Goal: Task Accomplishment & Management: Use online tool/utility

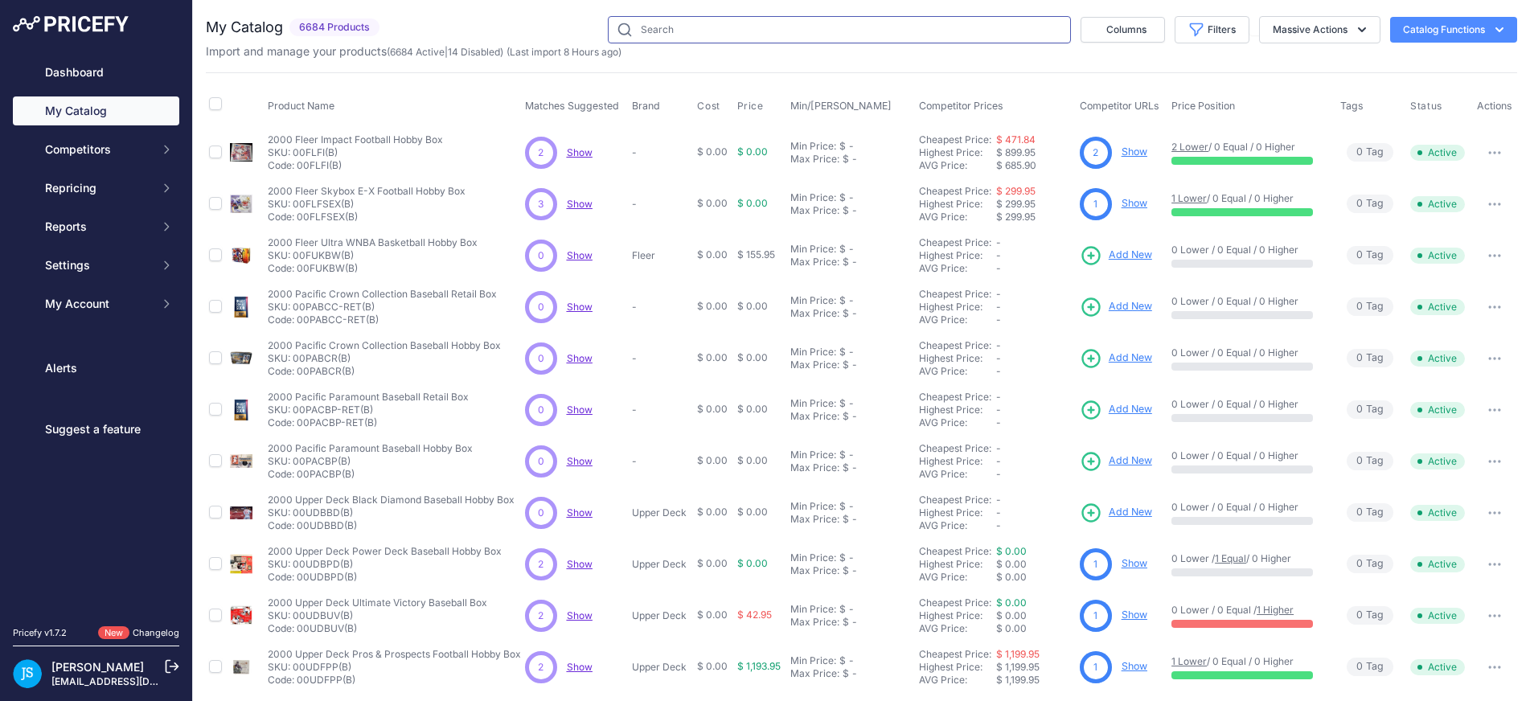
click at [774, 31] on input "text" at bounding box center [839, 29] width 463 height 27
paste input "2020/21 Panini Mosaic UEFA Euro Soccer Hobby Box"
type input "2020/21 Panini Mosaic UEFA Euro Soccer Hobby Box"
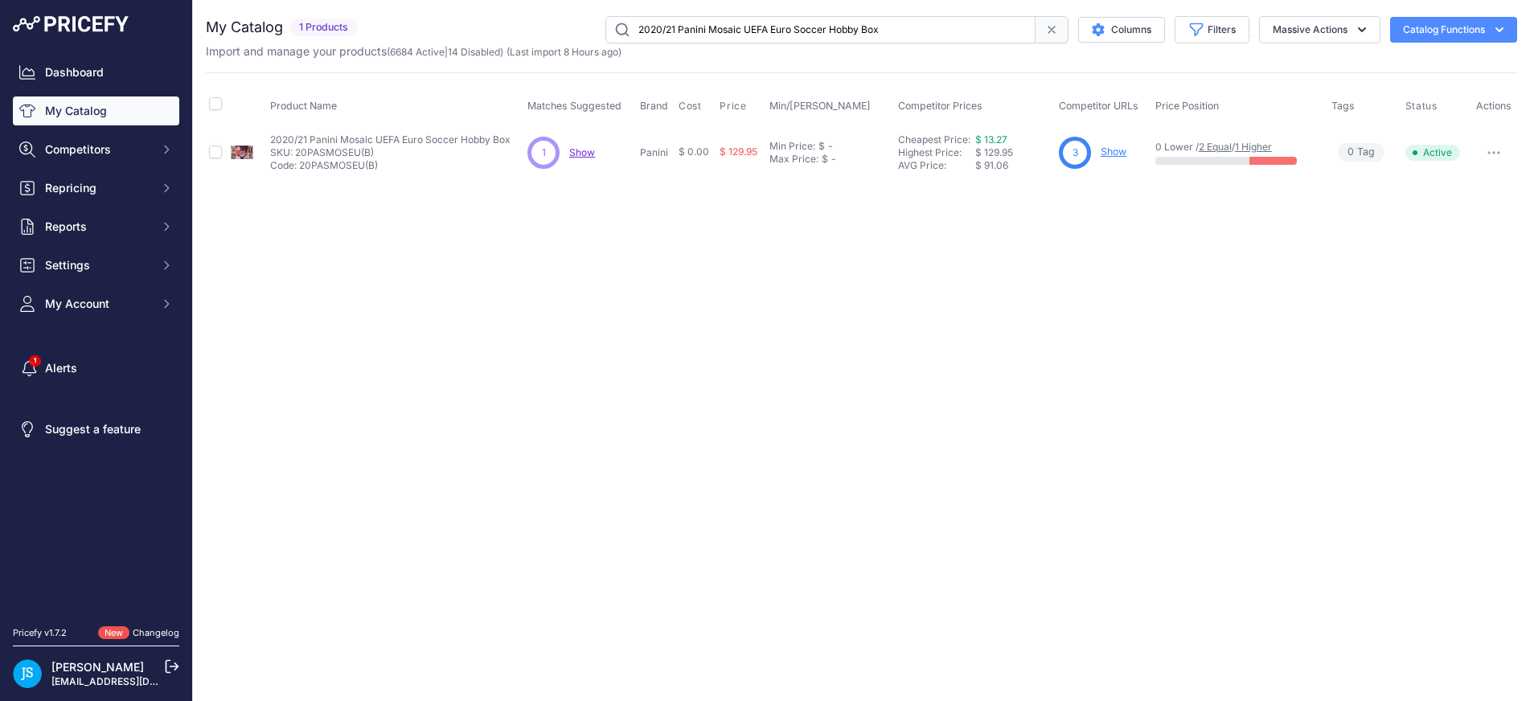
click at [1109, 150] on link "Show" at bounding box center [1114, 152] width 26 height 12
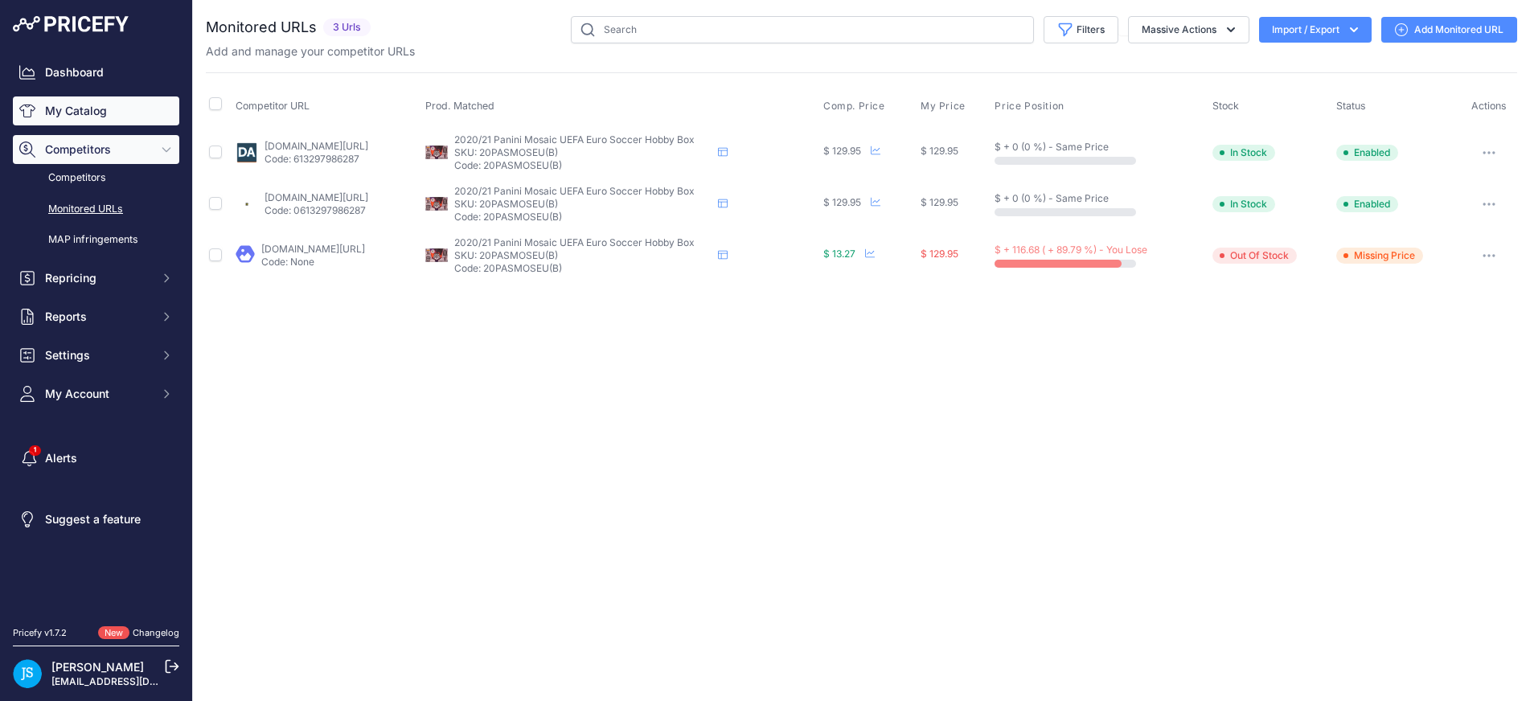
click at [96, 113] on link "My Catalog" at bounding box center [96, 110] width 166 height 29
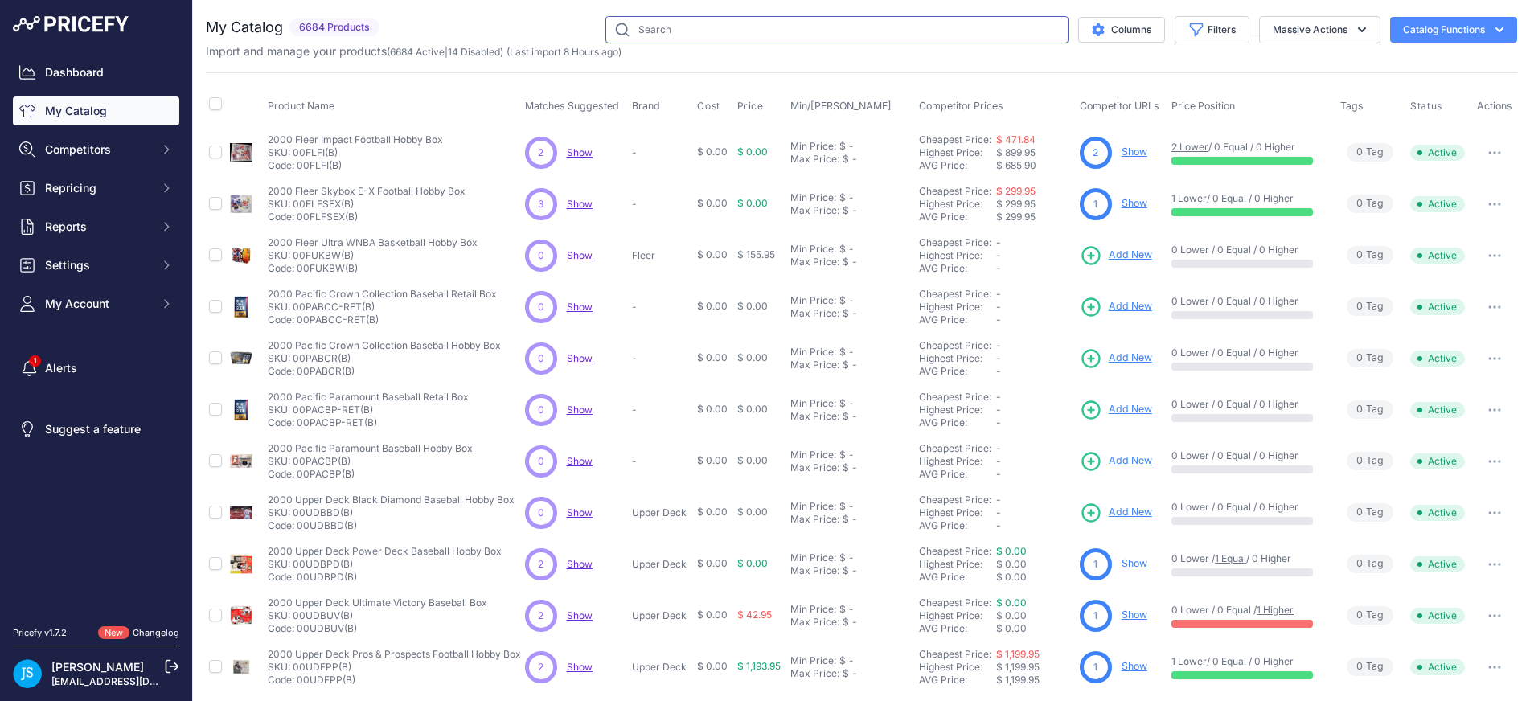
click at [673, 30] on input "text" at bounding box center [836, 29] width 463 height 27
paste input "One Piece TCG: Romance Dawn Booster Box"
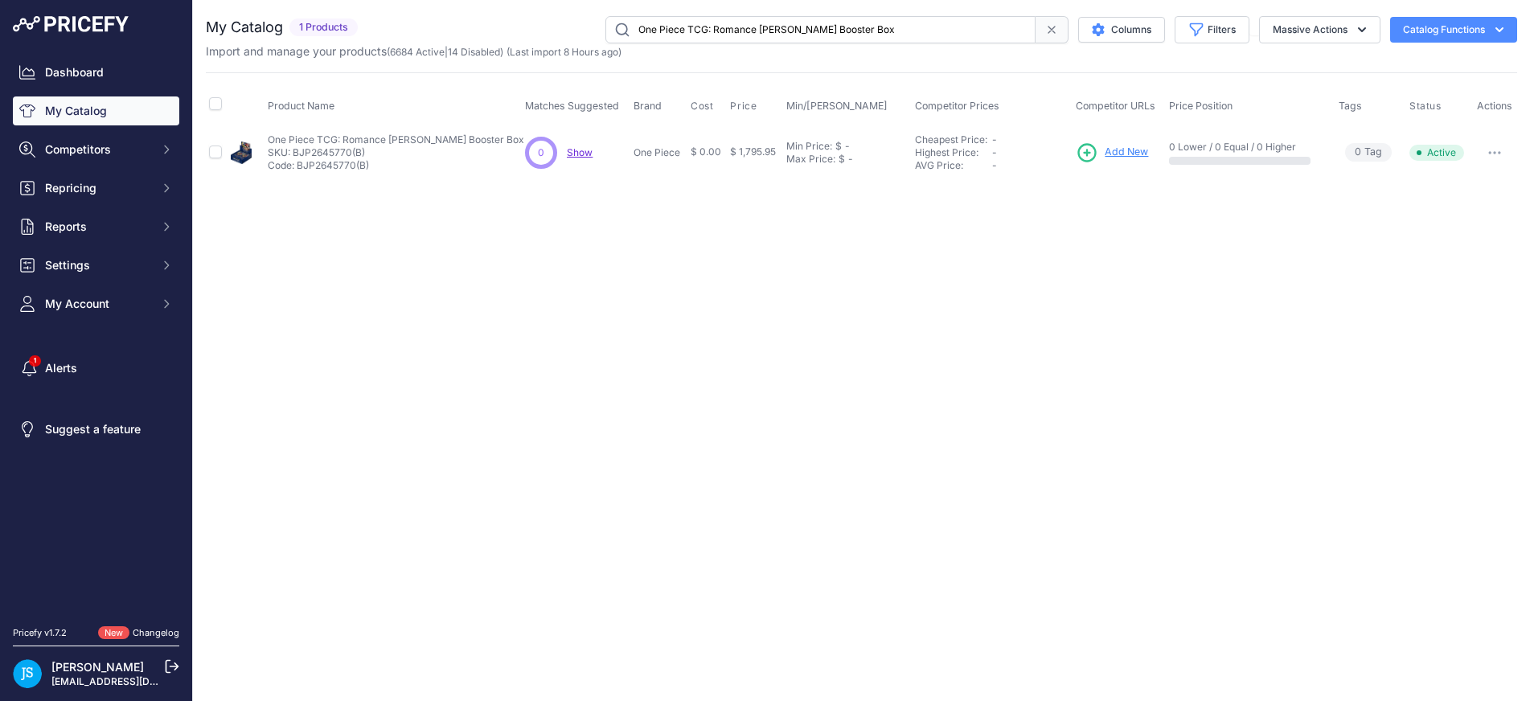
click at [673, 31] on input "One Piece TCG: Romance Dawn Booster Box" at bounding box center [820, 29] width 430 height 27
paste input "2022/23 Upper Deck Series 1 Hockey Bla"
type input "2022/23 Upper Deck Series 1 Hockey Blaster Box"
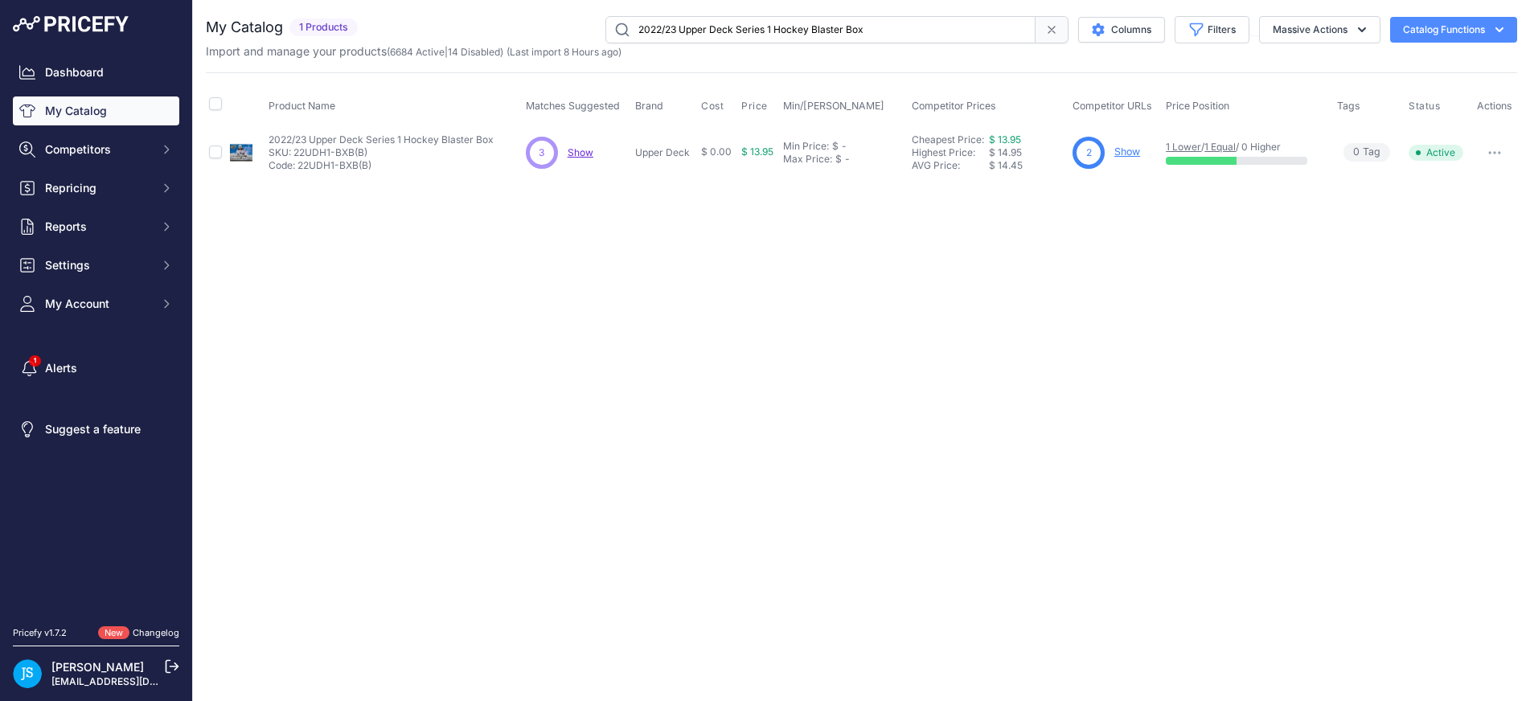
click at [1128, 151] on link "Show" at bounding box center [1127, 152] width 26 height 12
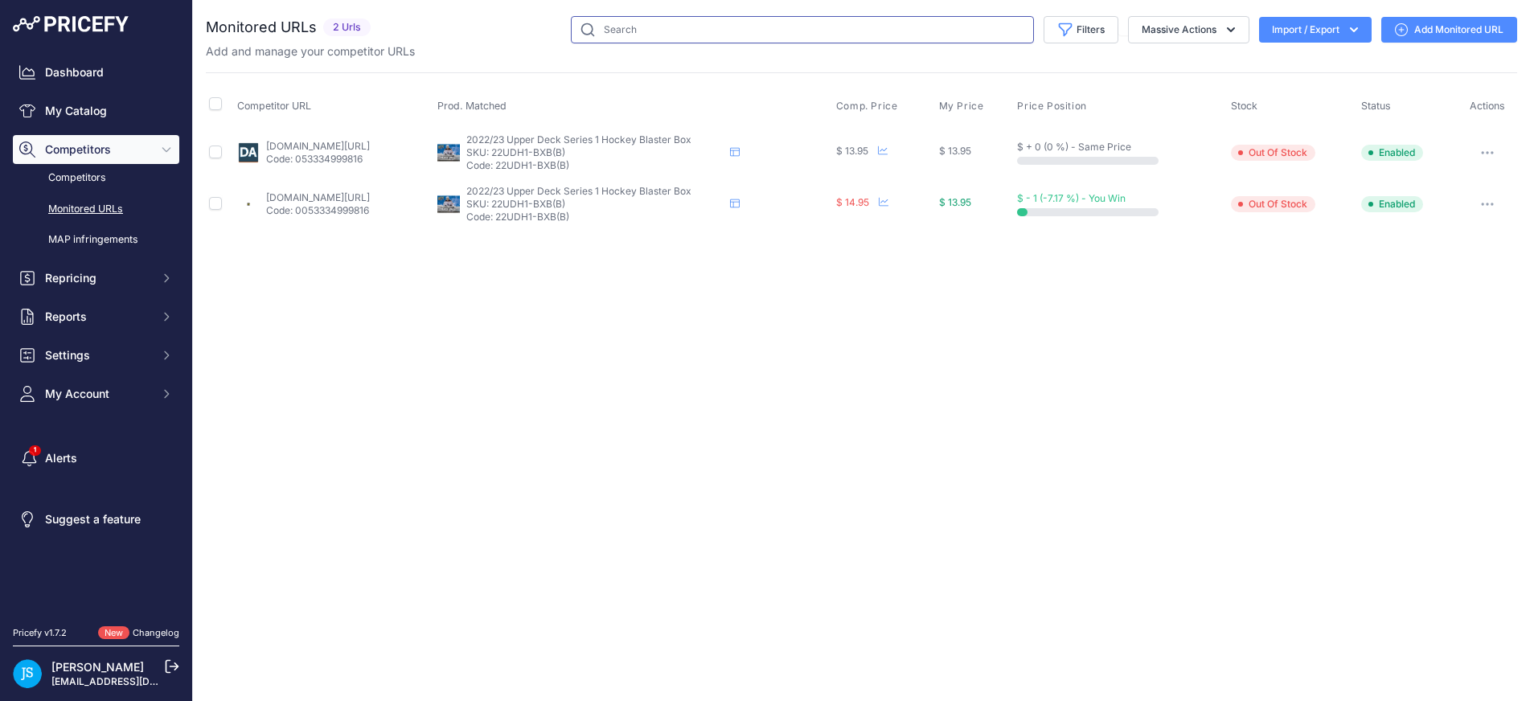
click at [798, 35] on input "text" at bounding box center [802, 29] width 463 height 27
paste input "2023 Upper Deck Skybox Metal Universe Champions Hobby Box"
type input "2023 Upper Deck Skybox Metal Universe Champions Hobby Box"
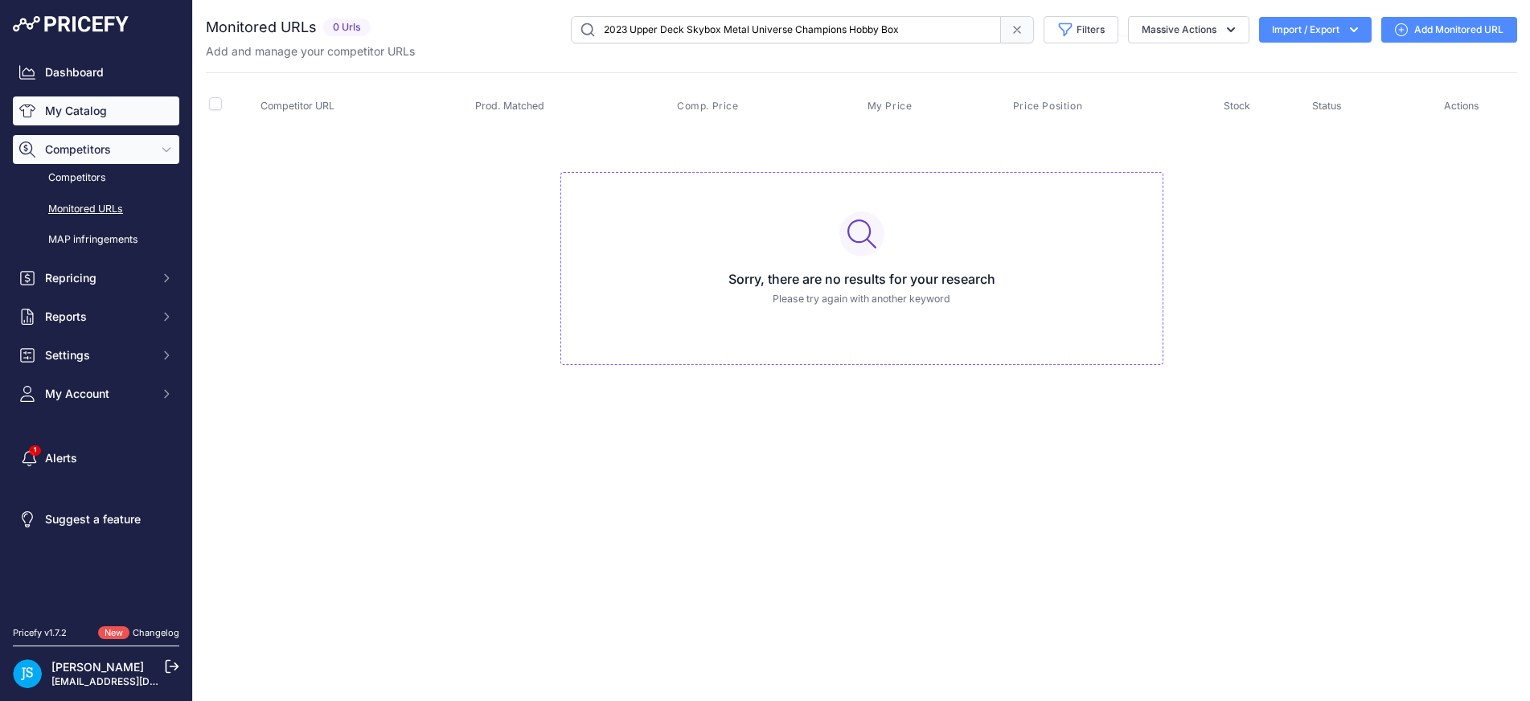
click at [97, 100] on link "My Catalog" at bounding box center [96, 110] width 166 height 29
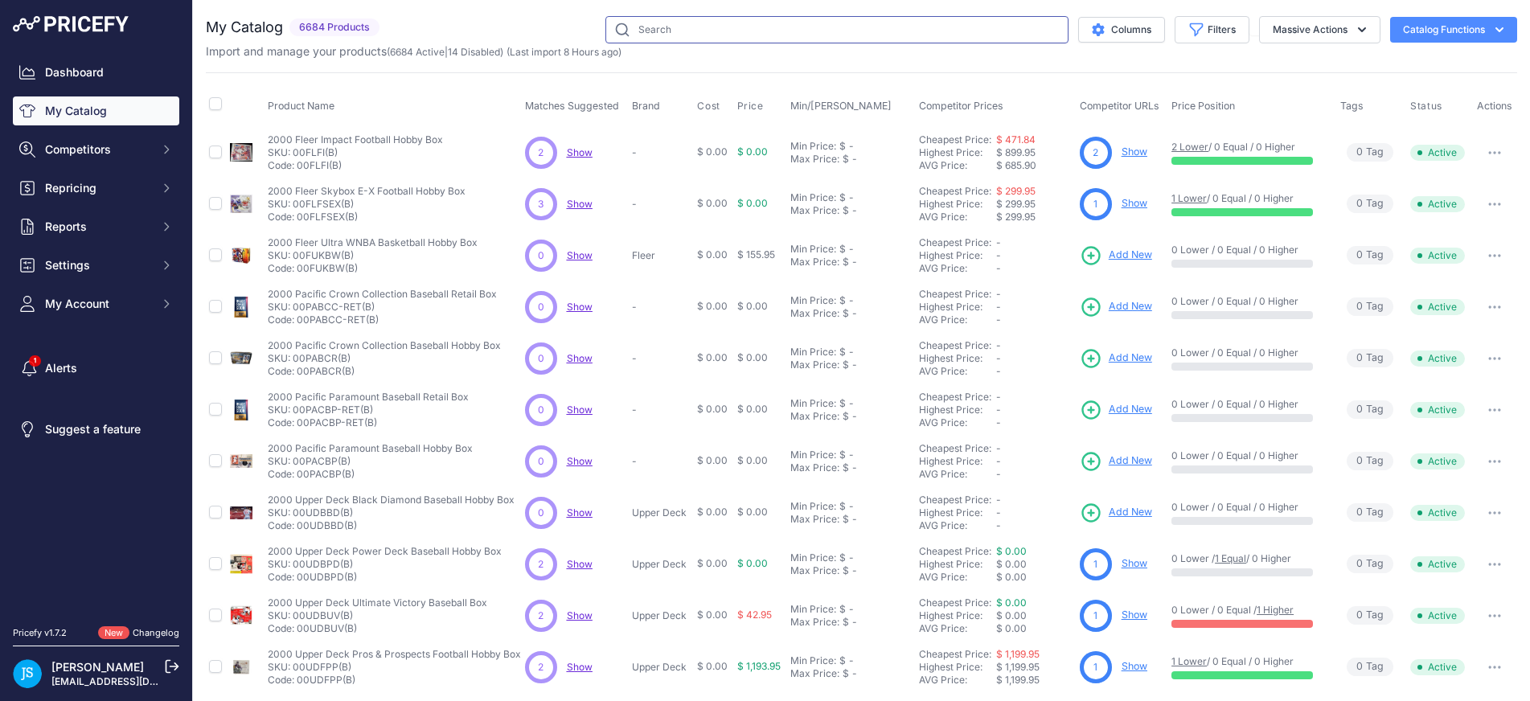
click at [711, 29] on input "text" at bounding box center [836, 29] width 463 height 27
paste input "2023 Upper Deck Skybox Metal Universe Champions Hobby Box"
type input "2023 Upper Deck Skybox Metal Universe Champions Hobby Box"
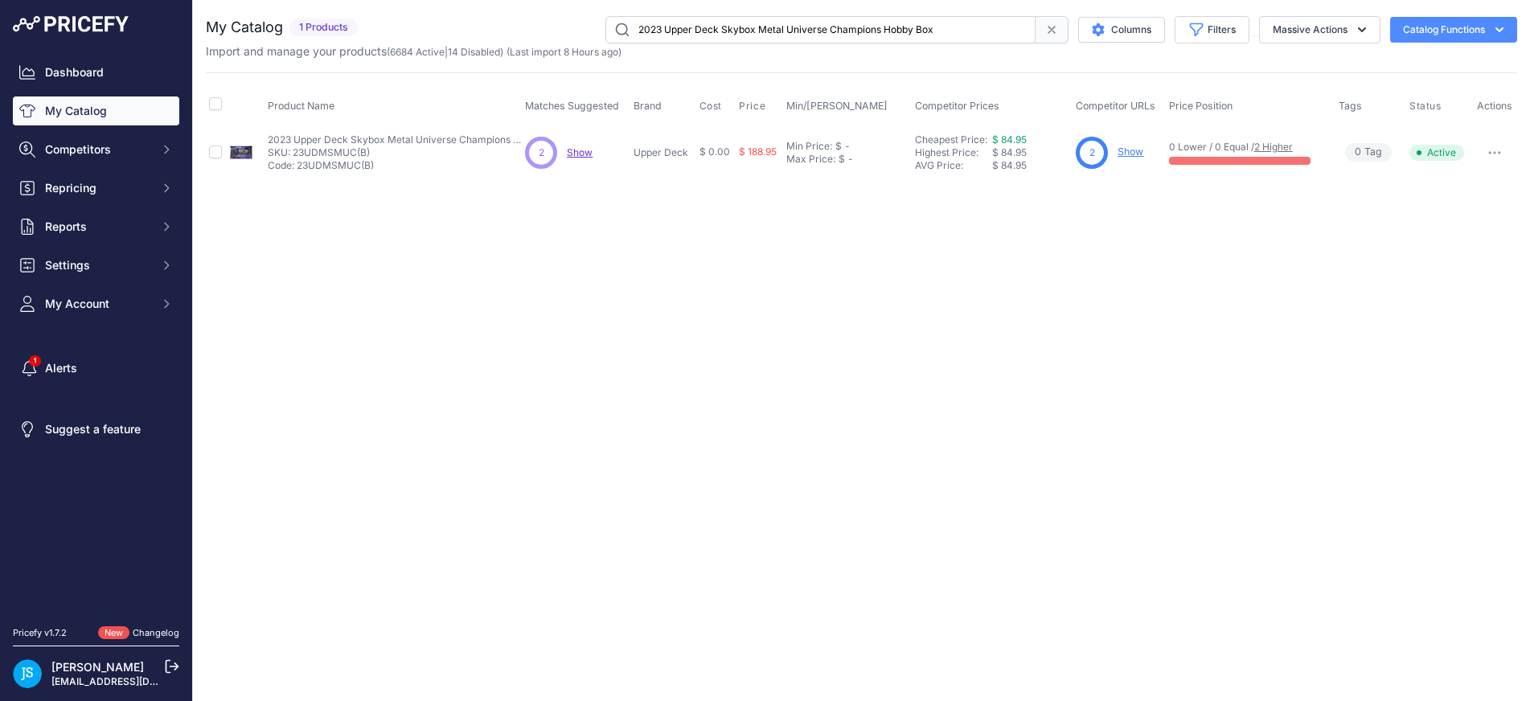
click at [1125, 157] on link "Show" at bounding box center [1131, 152] width 26 height 12
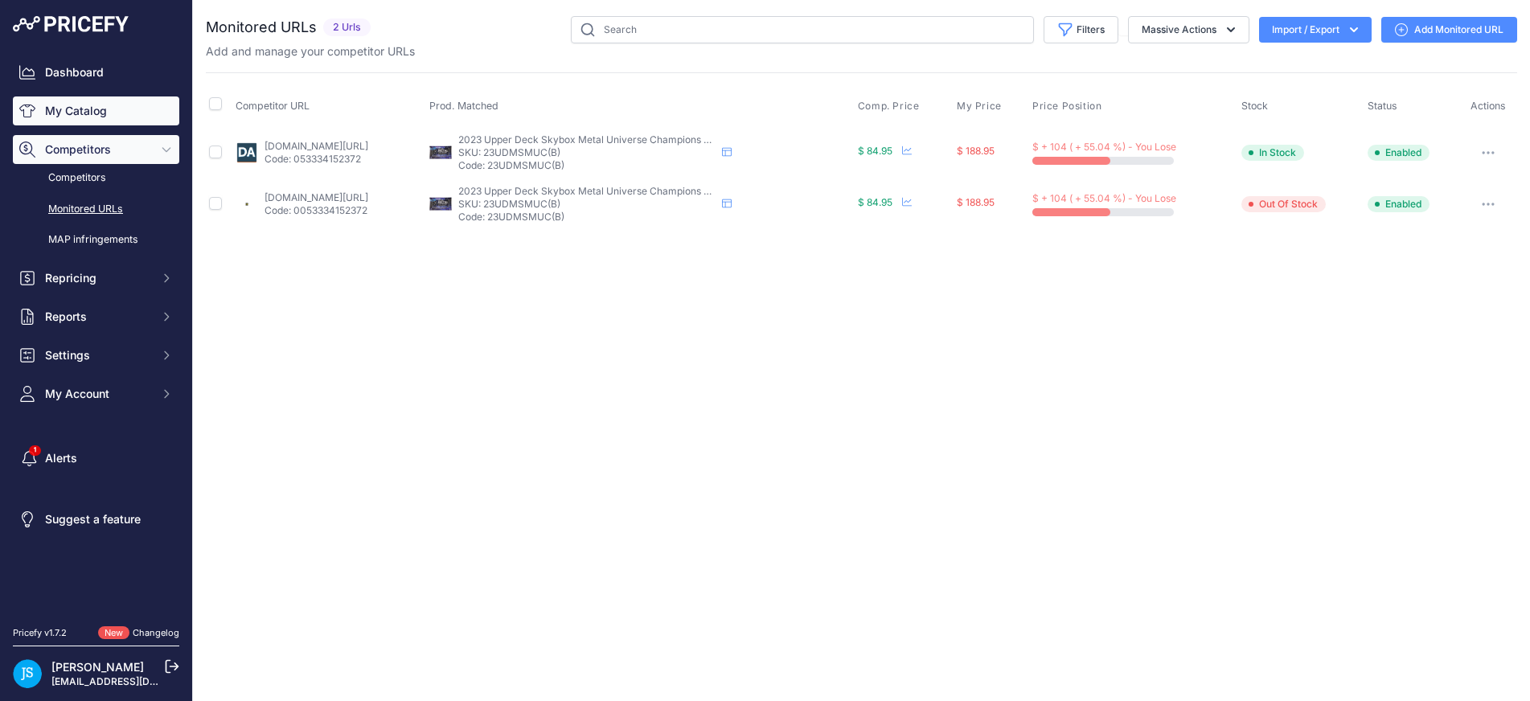
click at [99, 108] on link "My Catalog" at bounding box center [96, 110] width 166 height 29
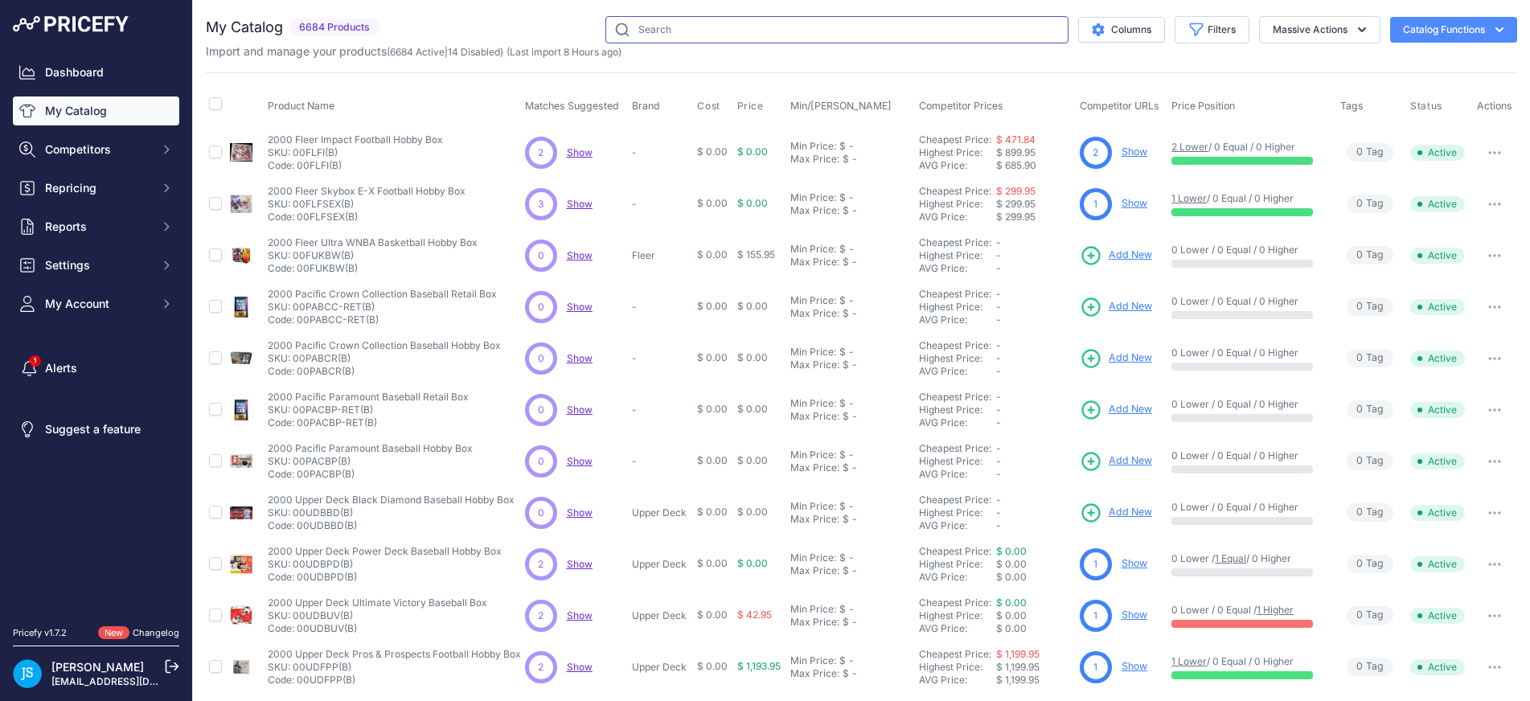
click at [662, 31] on input "text" at bounding box center [836, 29] width 463 height 27
paste input "2023 Panini Contenders Football Hobby Blaster Box"
type input "2023 Panini Contenders Football Hobby Blaster Box"
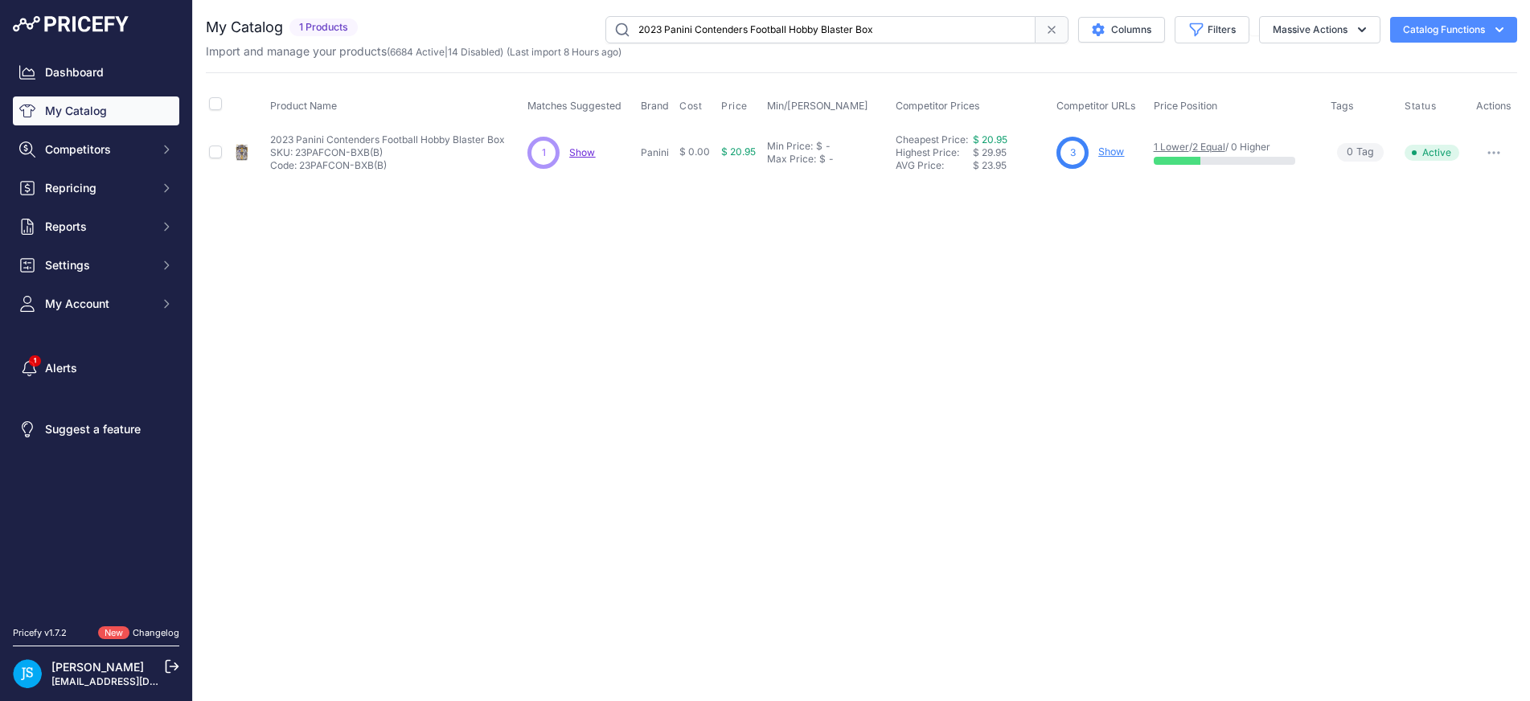
click at [1115, 152] on link "Show" at bounding box center [1111, 152] width 26 height 12
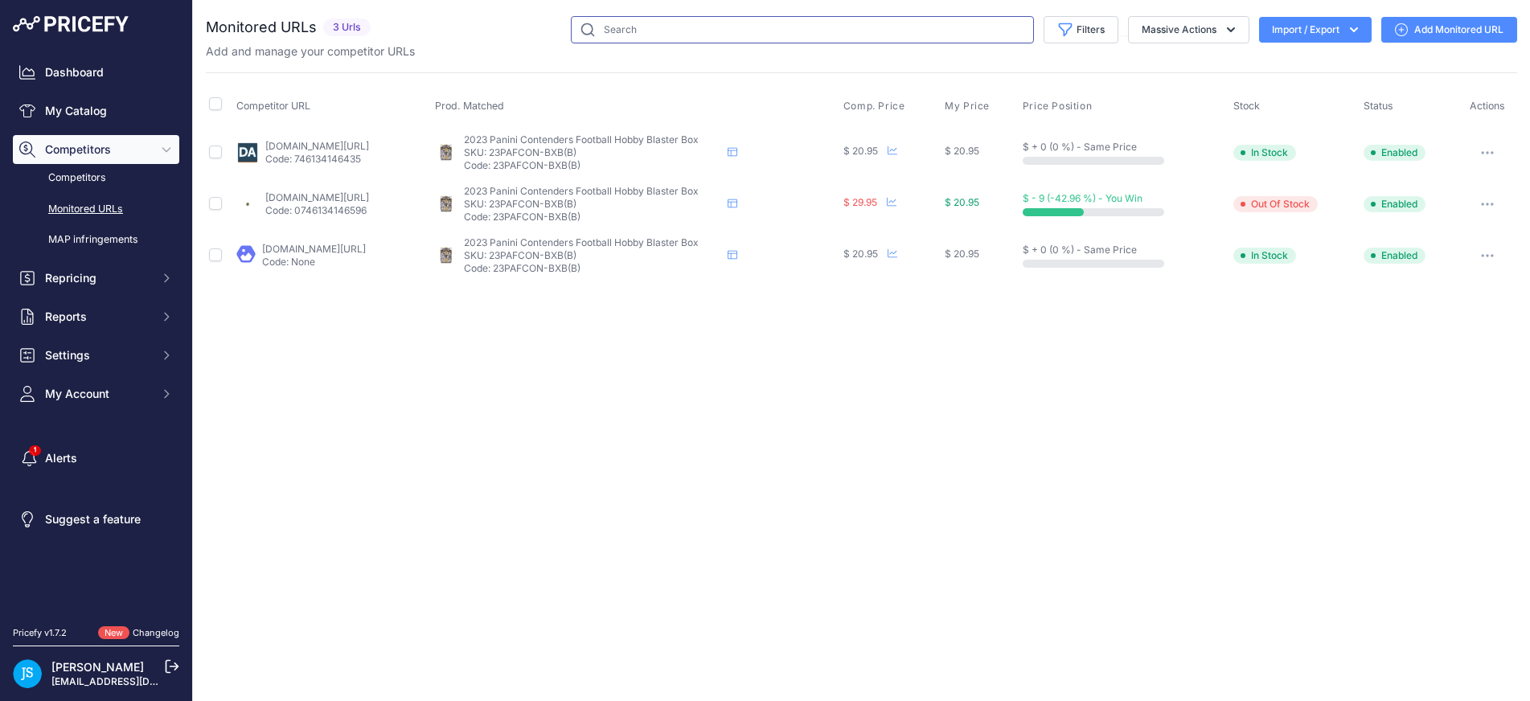
click at [658, 27] on input "text" at bounding box center [802, 29] width 463 height 27
paste input "2024 Topps Chrome MLS Soccer Blaster Box"
type input "2024 Topps Chrome MLS Soccer Blaster Box"
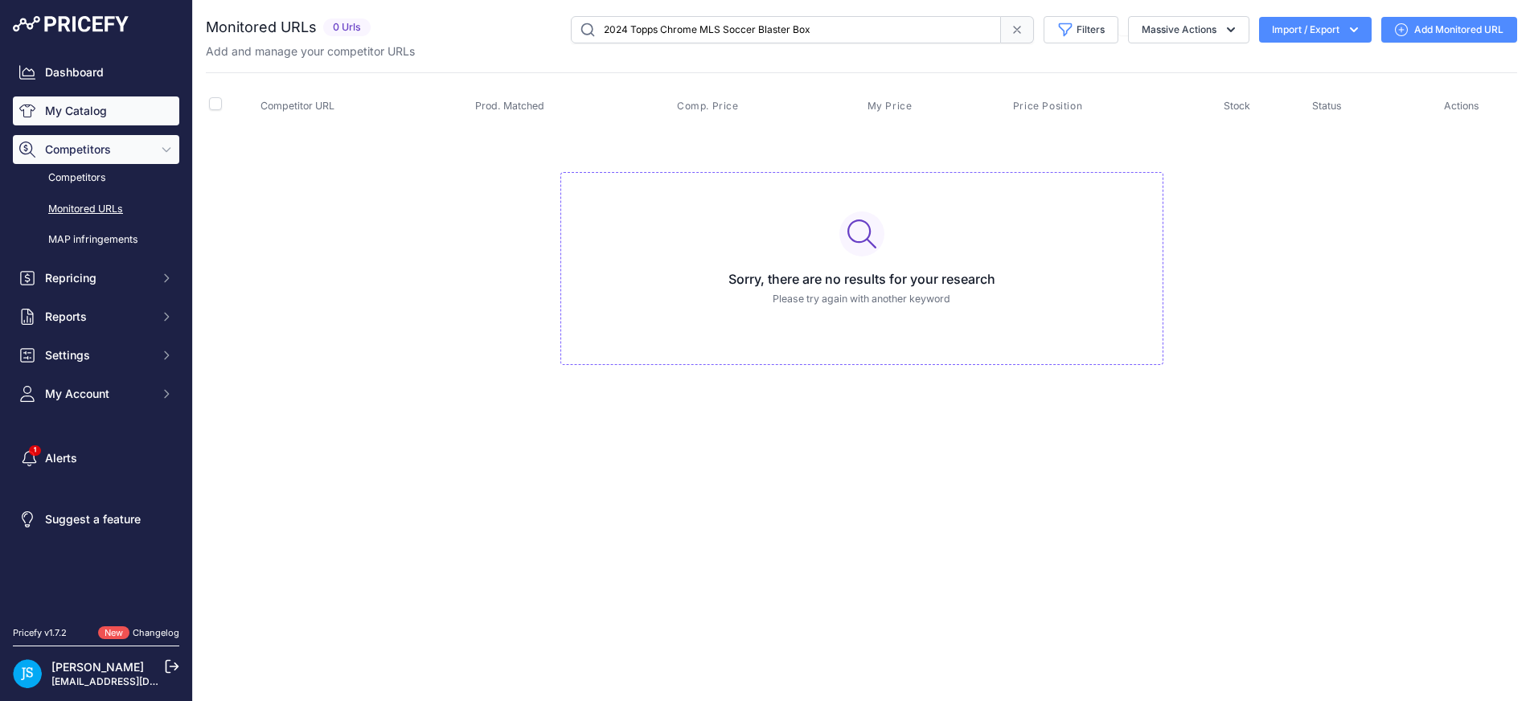
click at [65, 111] on link "My Catalog" at bounding box center [96, 110] width 166 height 29
click at [115, 110] on link "My Catalog" at bounding box center [96, 110] width 166 height 29
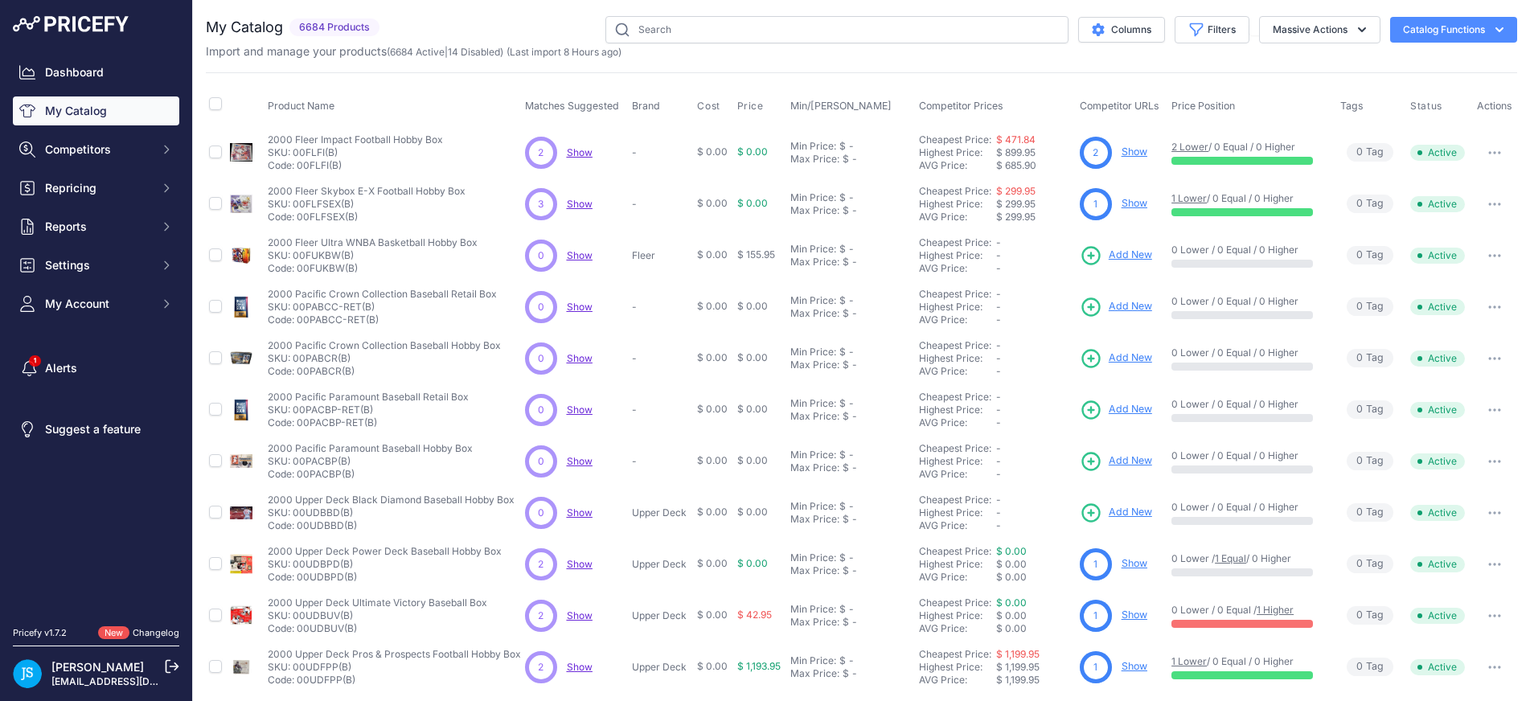
click at [730, 46] on div "Import and manage your products ( 6684 Active | 14 Disabled ) (Last import 8 Ho…" at bounding box center [861, 51] width 1311 height 16
click at [730, 33] on input "text" at bounding box center [836, 29] width 463 height 27
paste input "2024 Topps Chrome MLS Soccer Blaster Box"
type input "2024 Topps Chrome MLS Soccer Blaster Box"
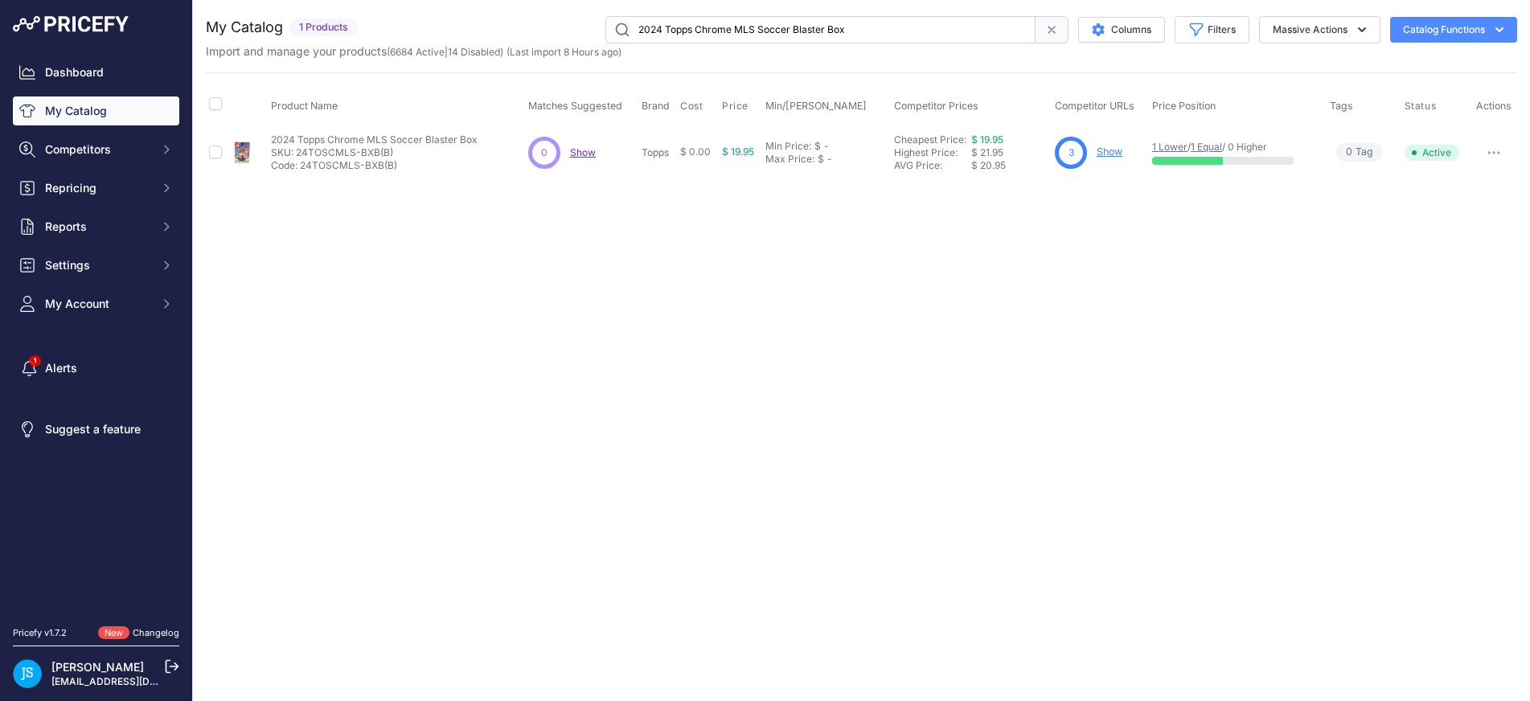
click at [1104, 154] on link "Show" at bounding box center [1110, 152] width 26 height 12
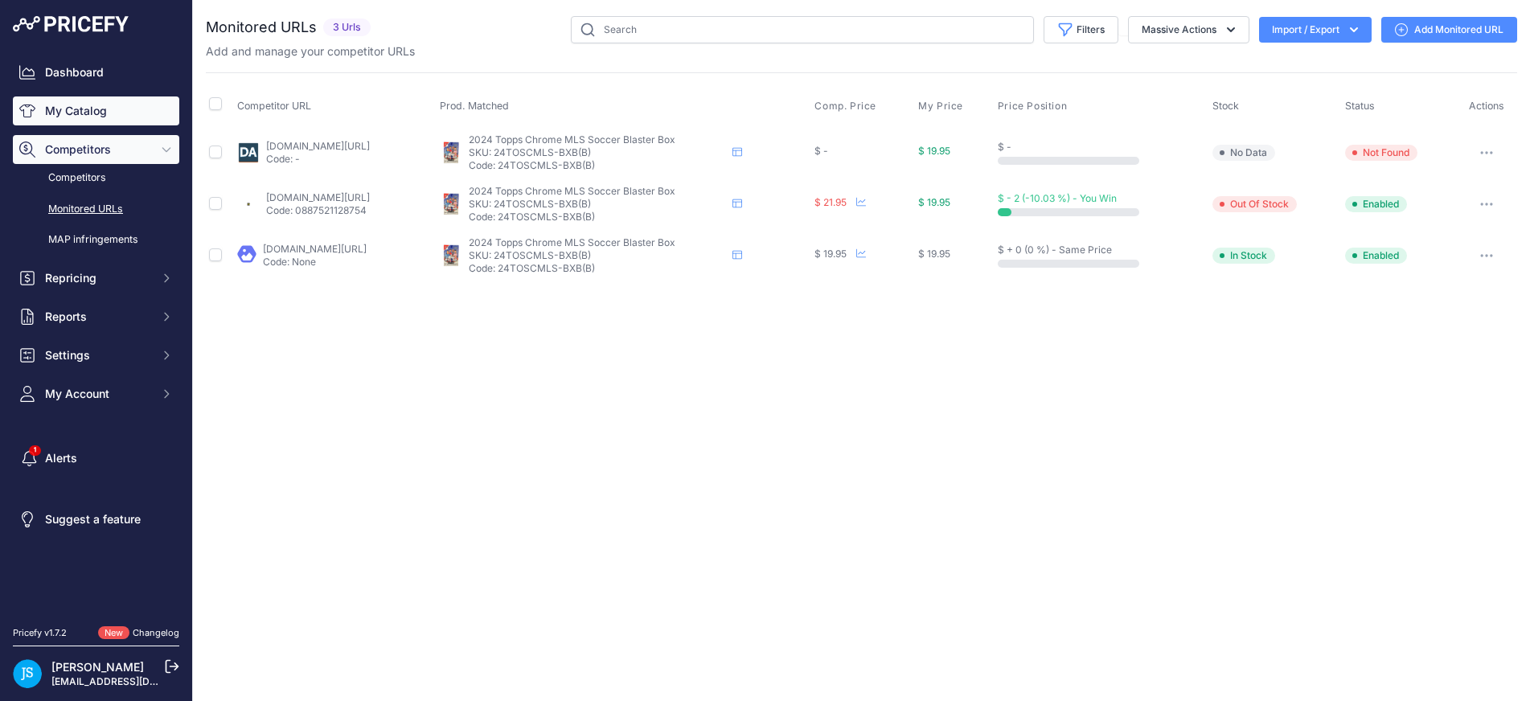
click at [80, 108] on link "My Catalog" at bounding box center [96, 110] width 166 height 29
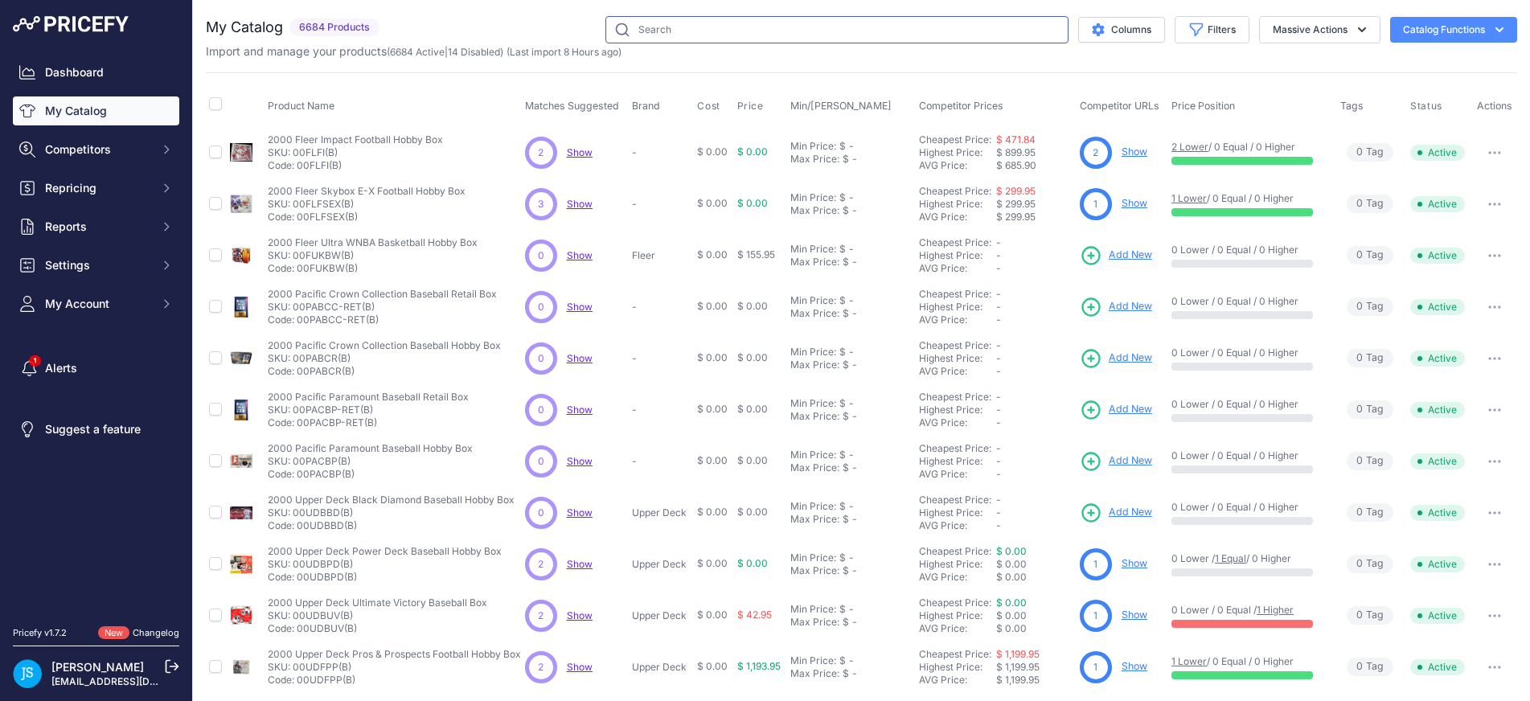
click at [695, 29] on input "text" at bounding box center [836, 29] width 463 height 27
paste input "2024/25 Upper Deck Extended Series Hockey Hobby Box"
type input "2024/25 Upper Deck Extended Series Hockey Hobby Box"
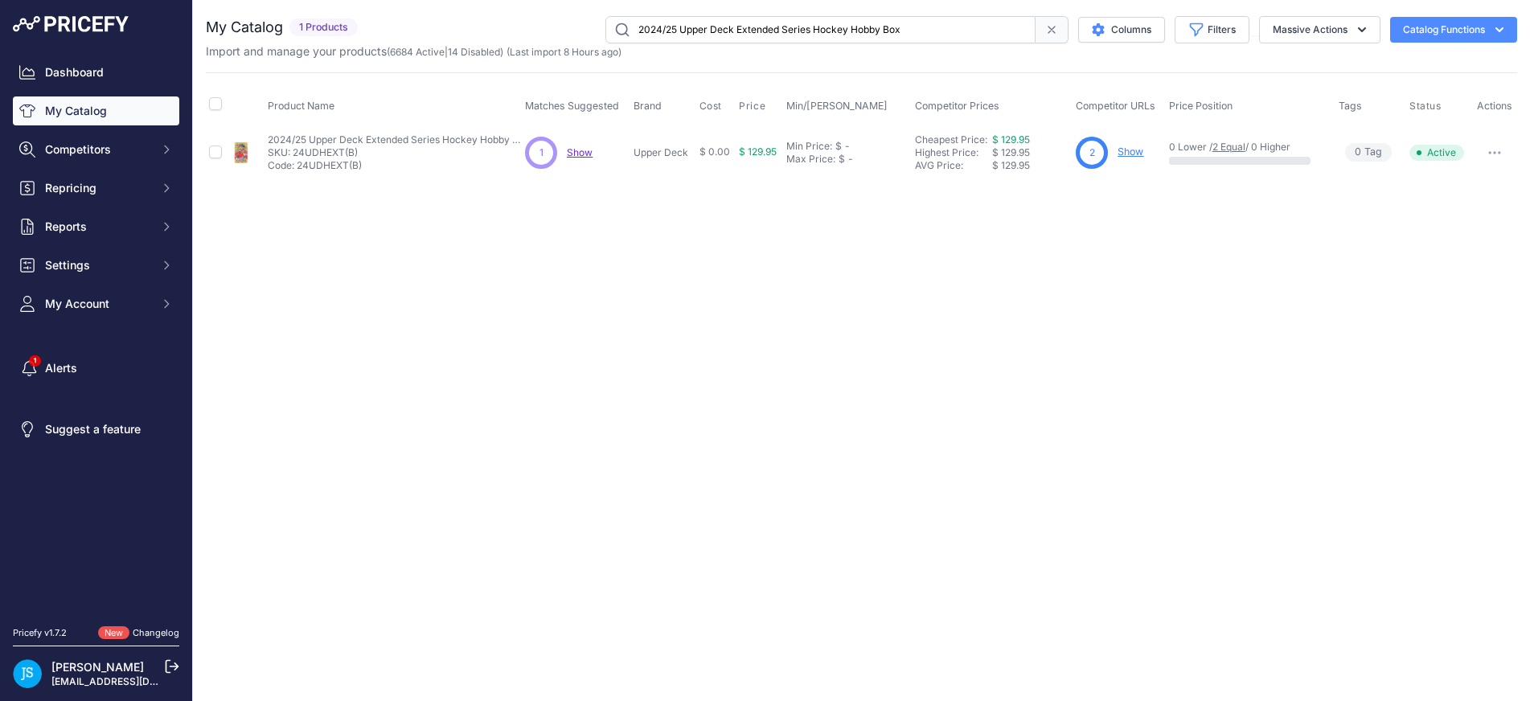
click at [1122, 157] on link "Show" at bounding box center [1131, 152] width 26 height 12
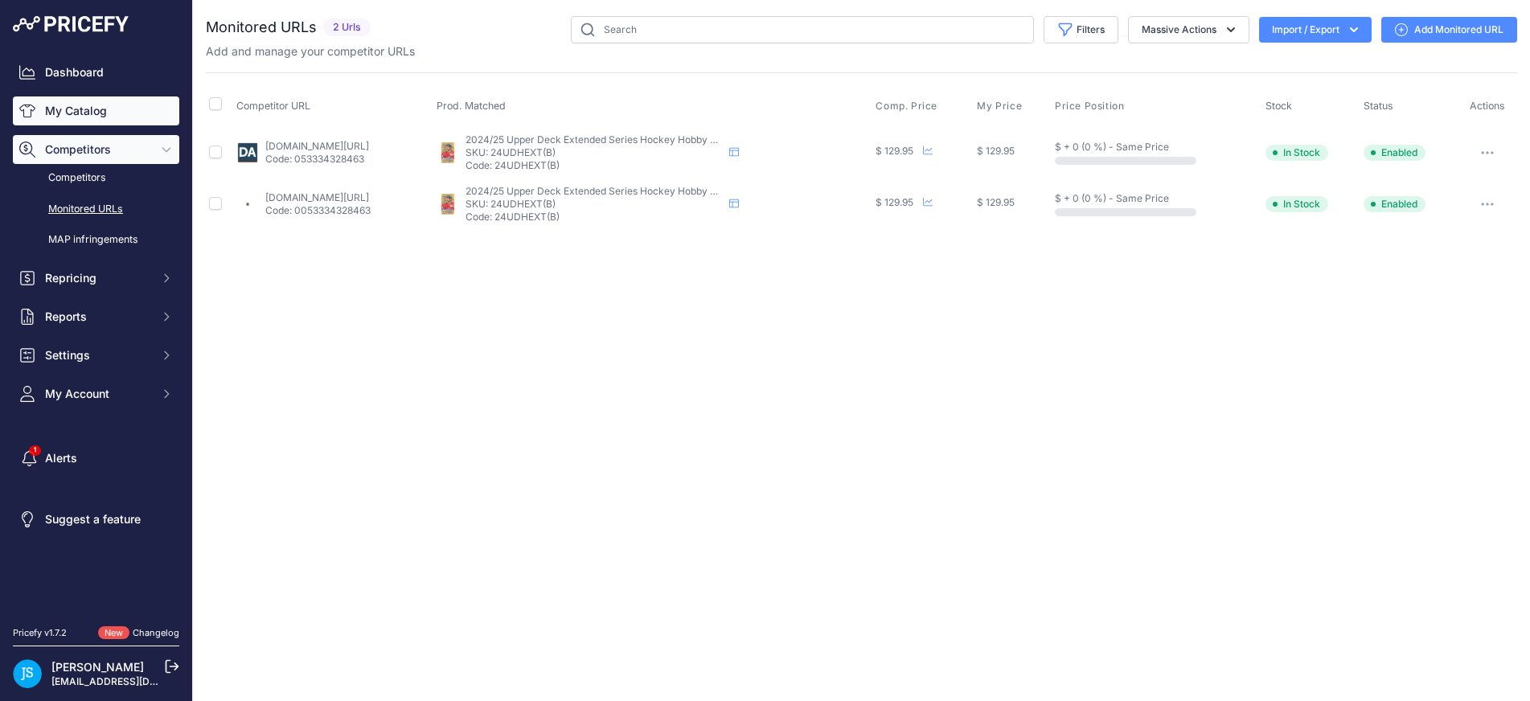
click at [105, 119] on link "My Catalog" at bounding box center [96, 110] width 166 height 29
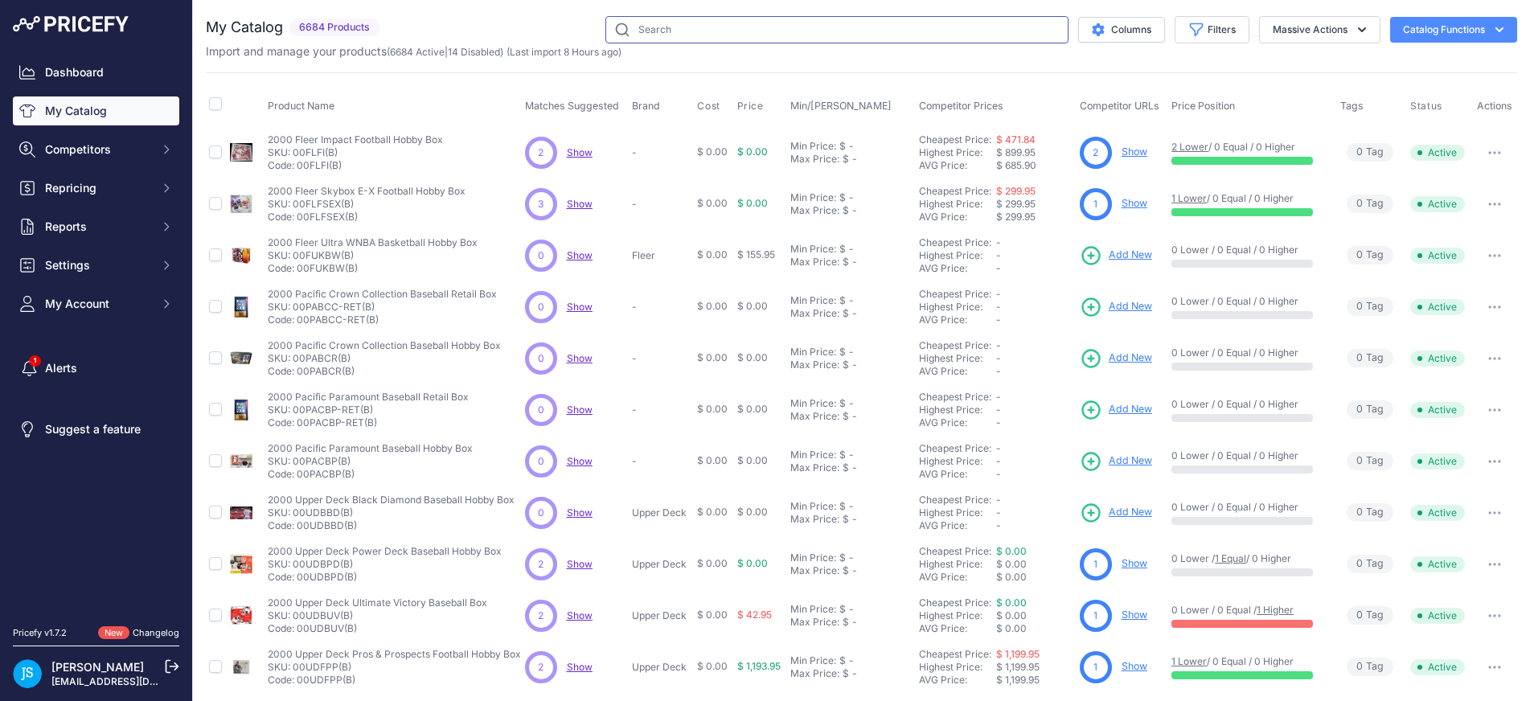
click at [695, 36] on input "text" at bounding box center [836, 29] width 463 height 27
paste input "2023 Upper Deck Marvel Allegiance The Infinity Trilogy Hobby Box"
type input "2023 Upper Deck Marvel Allegiance The Infinity Trilogy Hobby Box"
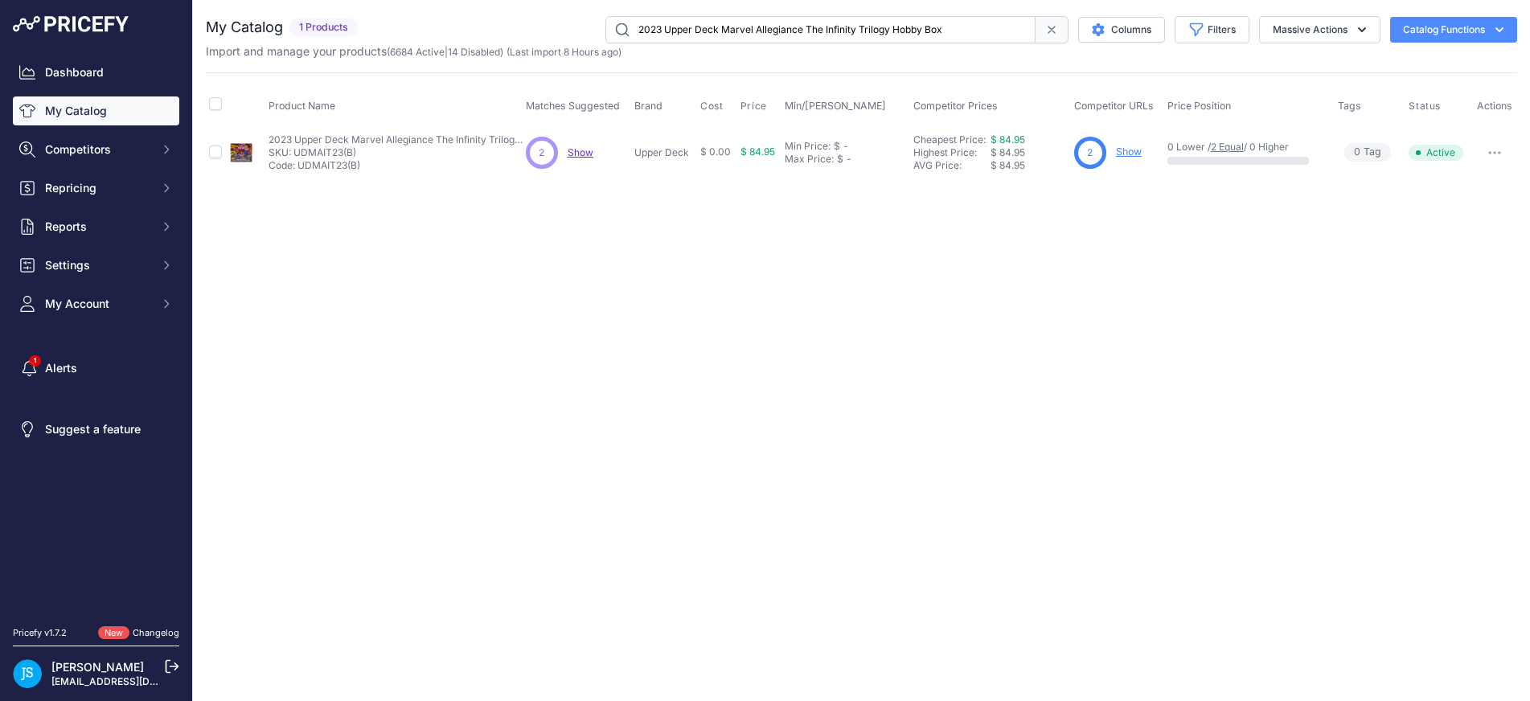
click at [1133, 151] on link "Show" at bounding box center [1129, 152] width 26 height 12
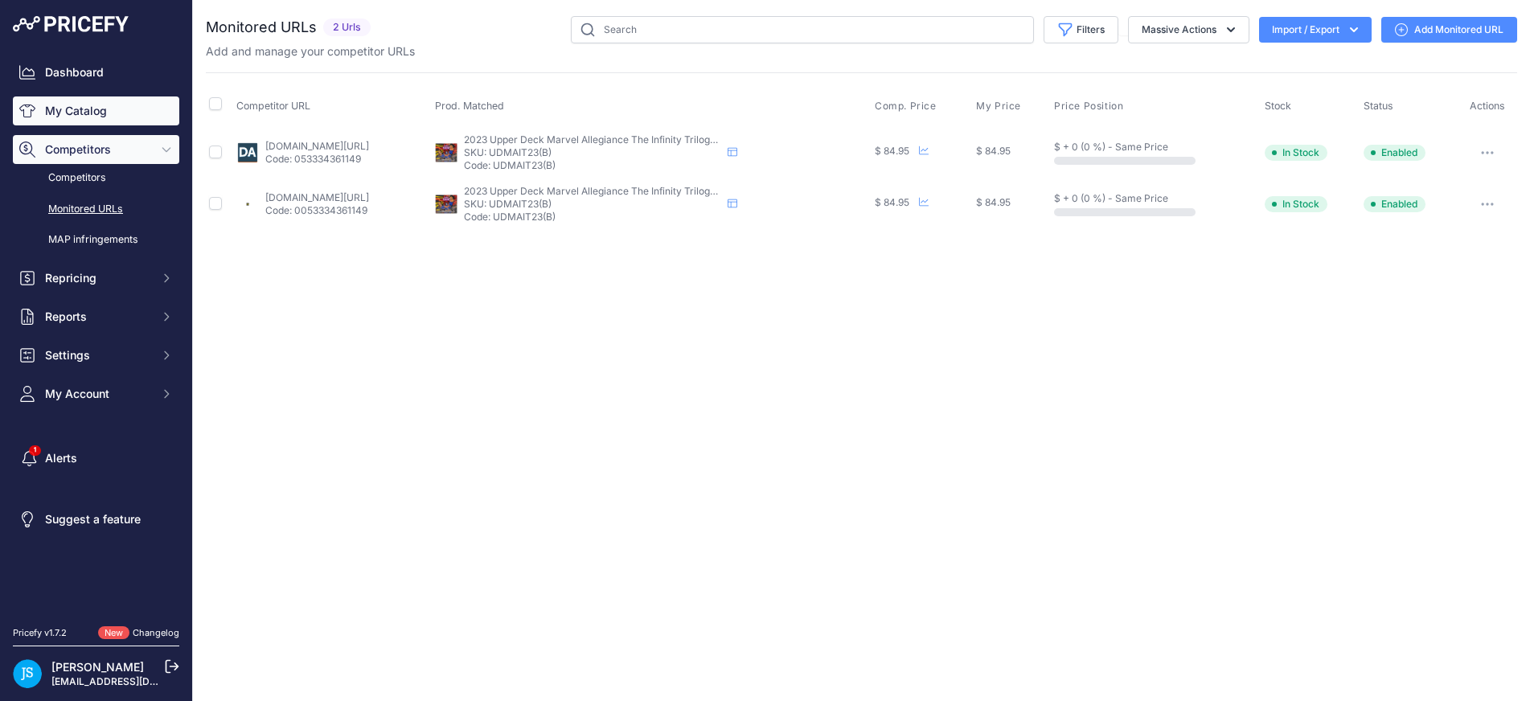
click at [93, 105] on link "My Catalog" at bounding box center [96, 110] width 166 height 29
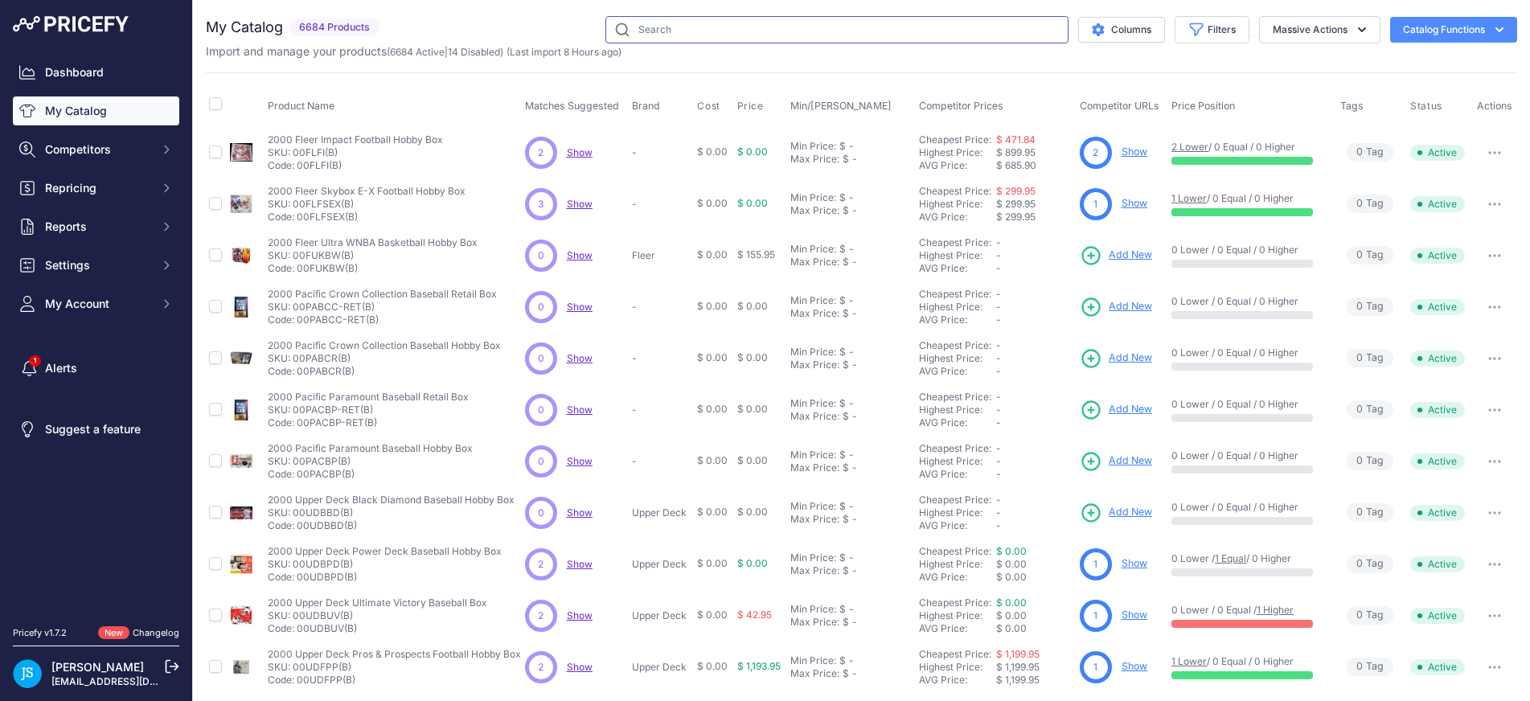
click at [789, 29] on input "text" at bounding box center [836, 29] width 463 height 27
paste input "2024 Panini Mosaic Football Hobby Blaster Box"
type input "2024 Panini Mosaic Football Hobby Blaster Box"
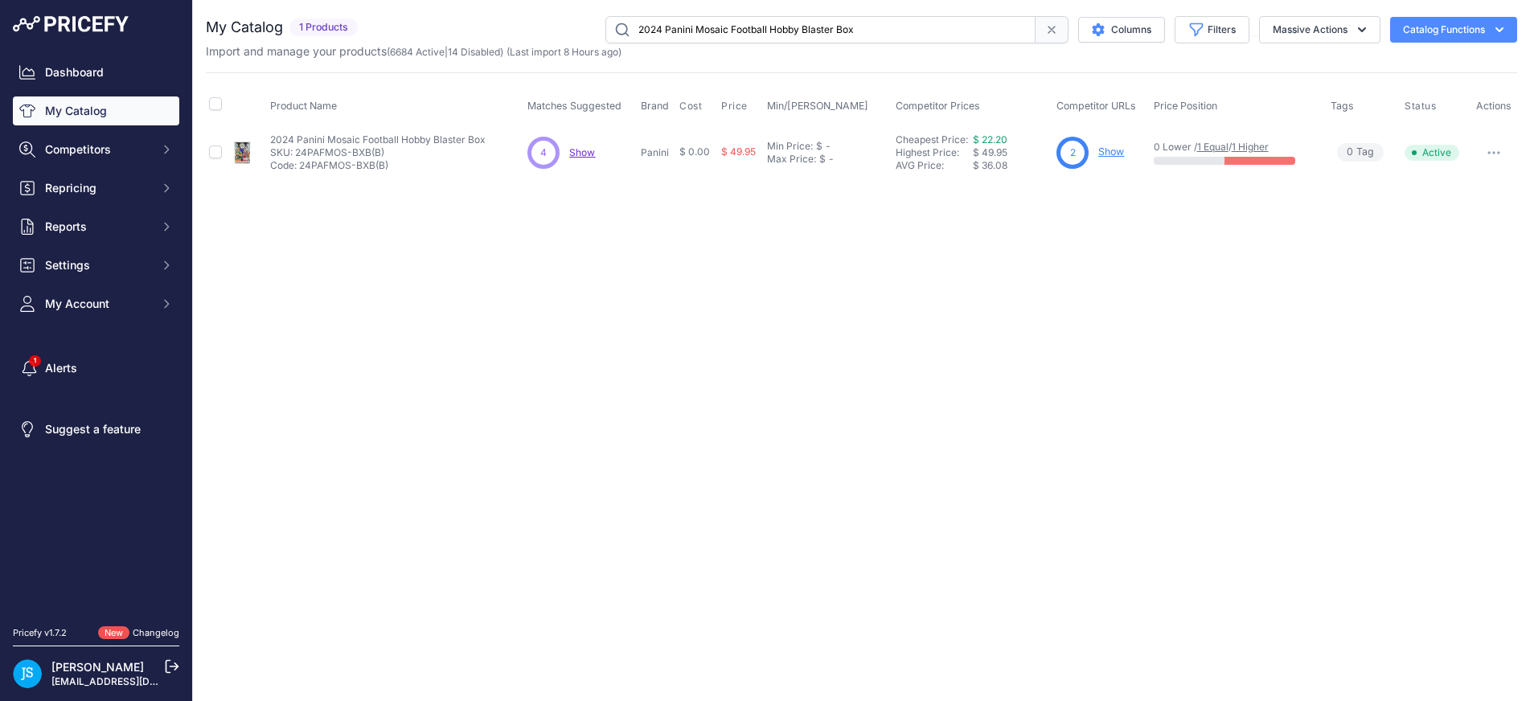
click at [1109, 156] on link "Show" at bounding box center [1111, 152] width 26 height 12
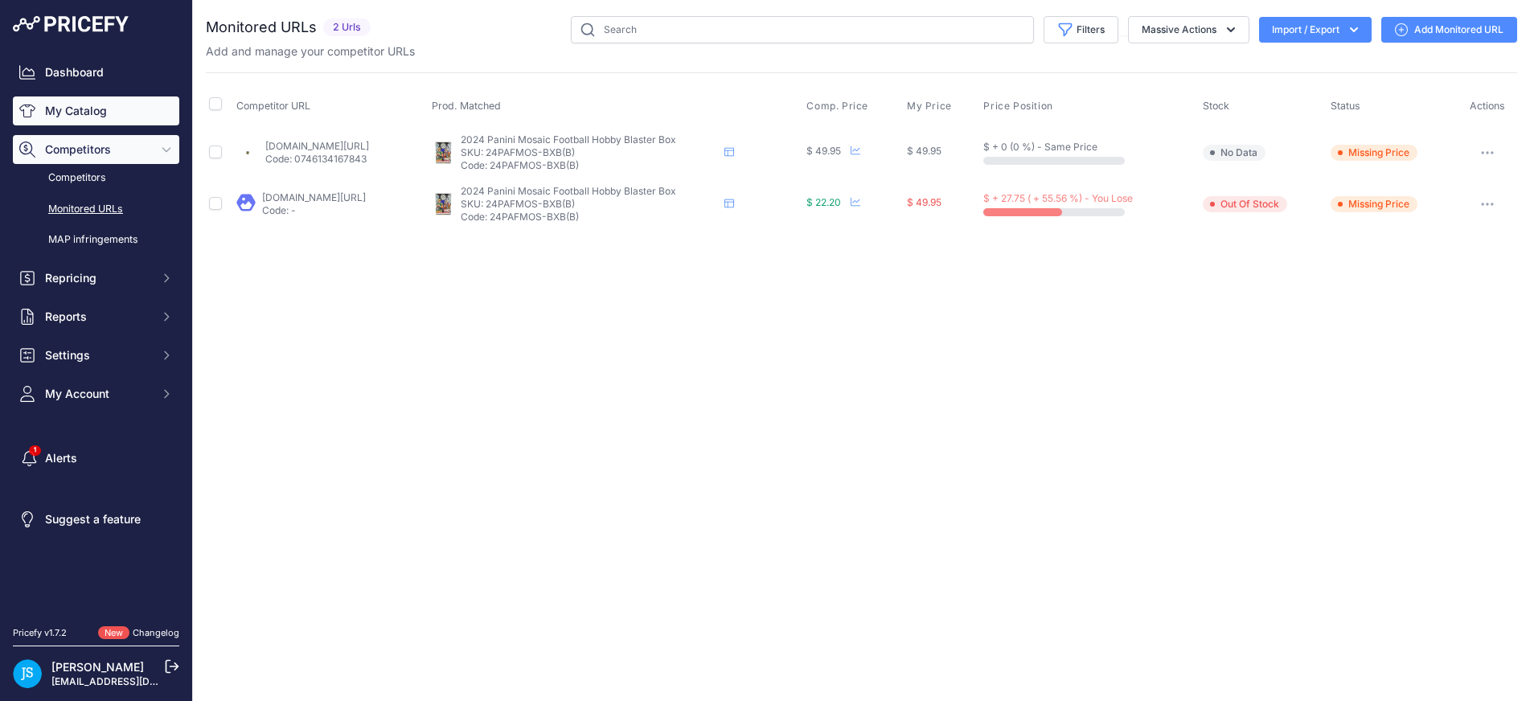
click at [43, 117] on link "My Catalog" at bounding box center [96, 110] width 166 height 29
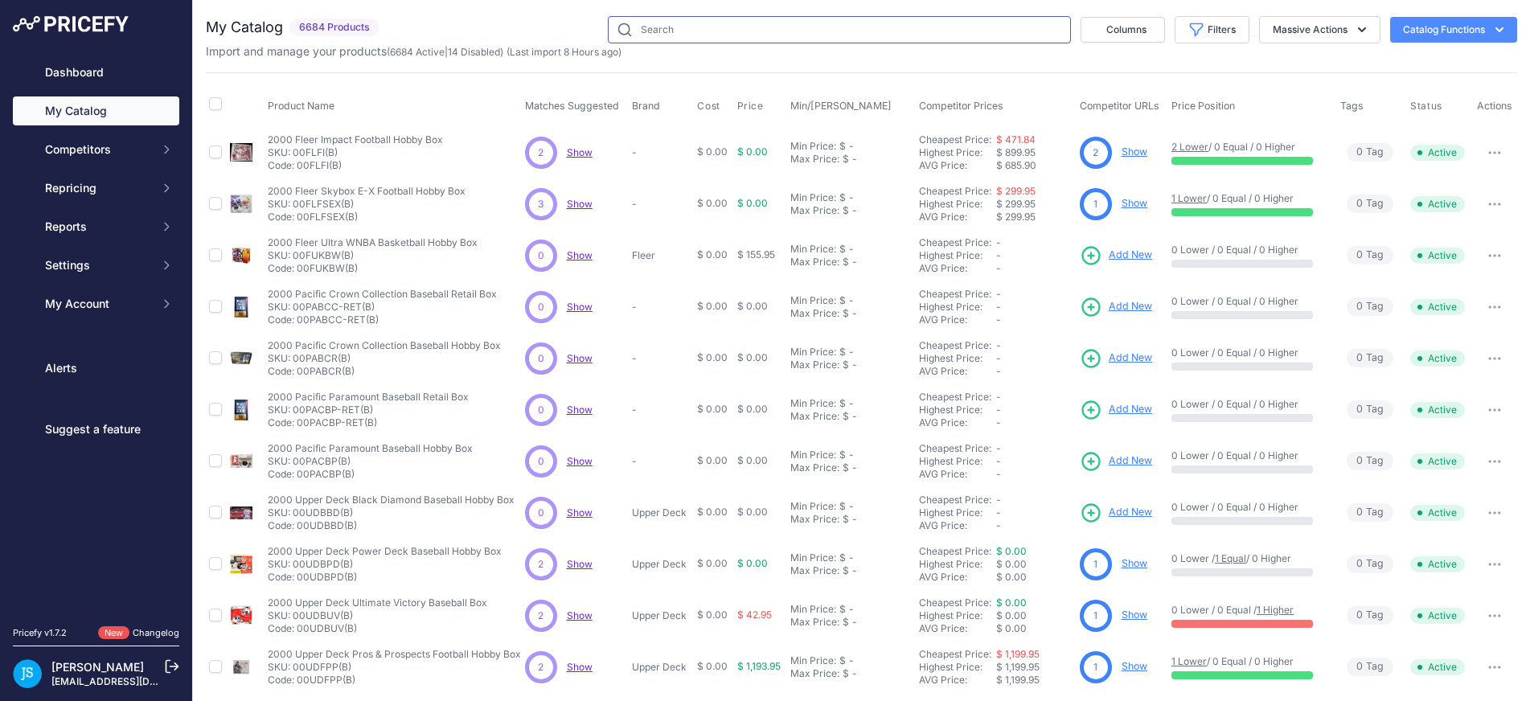
click at [686, 31] on input "text" at bounding box center [839, 29] width 463 height 27
paste input "2024/25 Panini Mosaic Basketball Hobby Box"
type input "2024/25 Panini Mosaic Basketball Hobby Box"
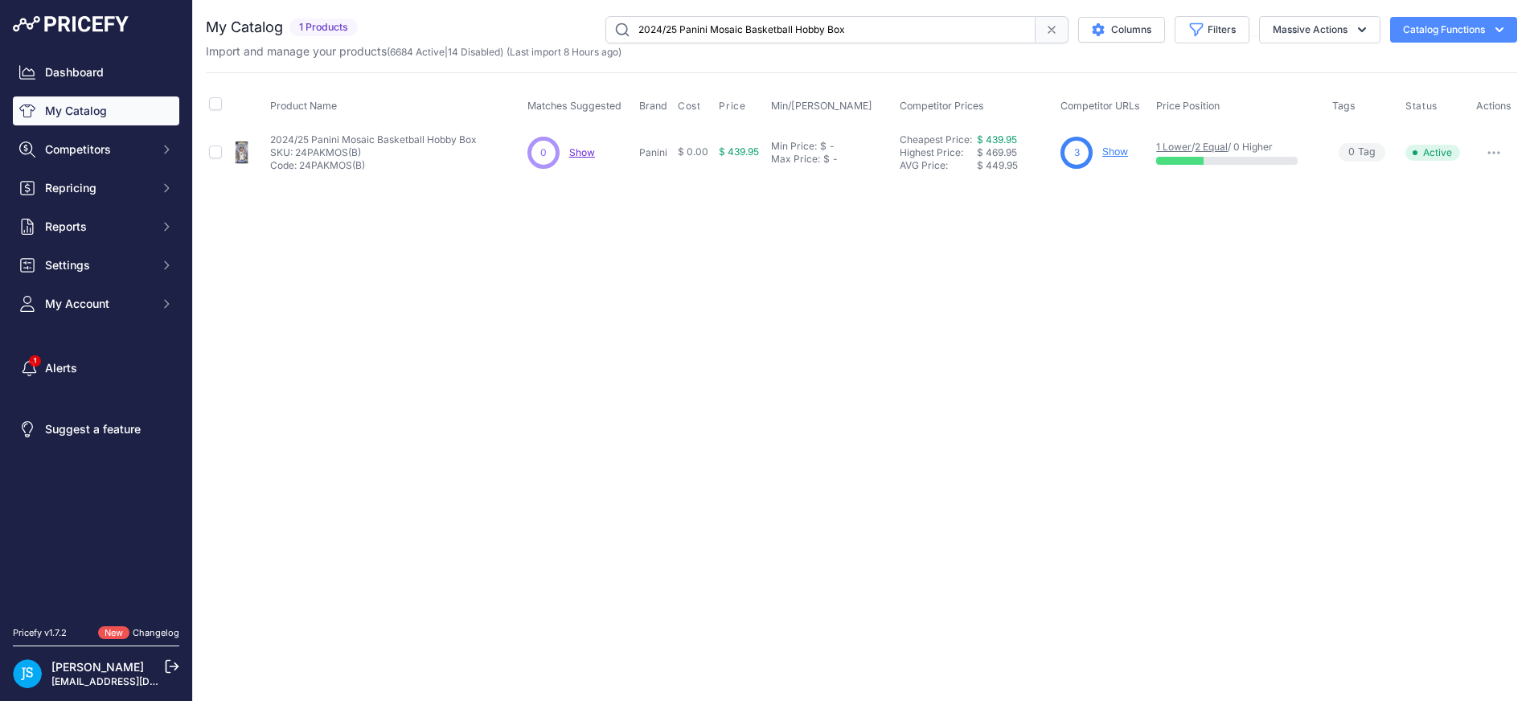
click at [1126, 147] on link "Show" at bounding box center [1115, 152] width 26 height 12
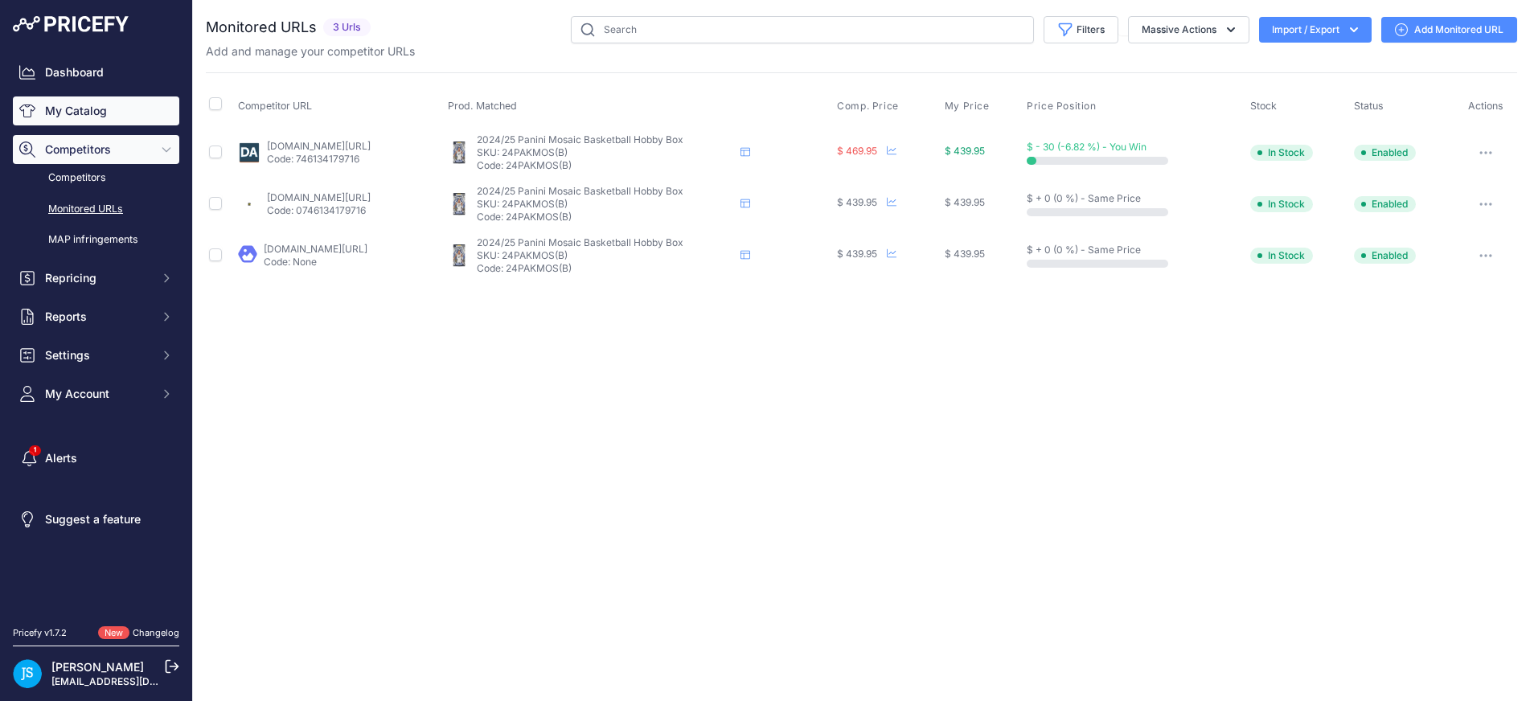
click at [82, 107] on link "My Catalog" at bounding box center [96, 110] width 166 height 29
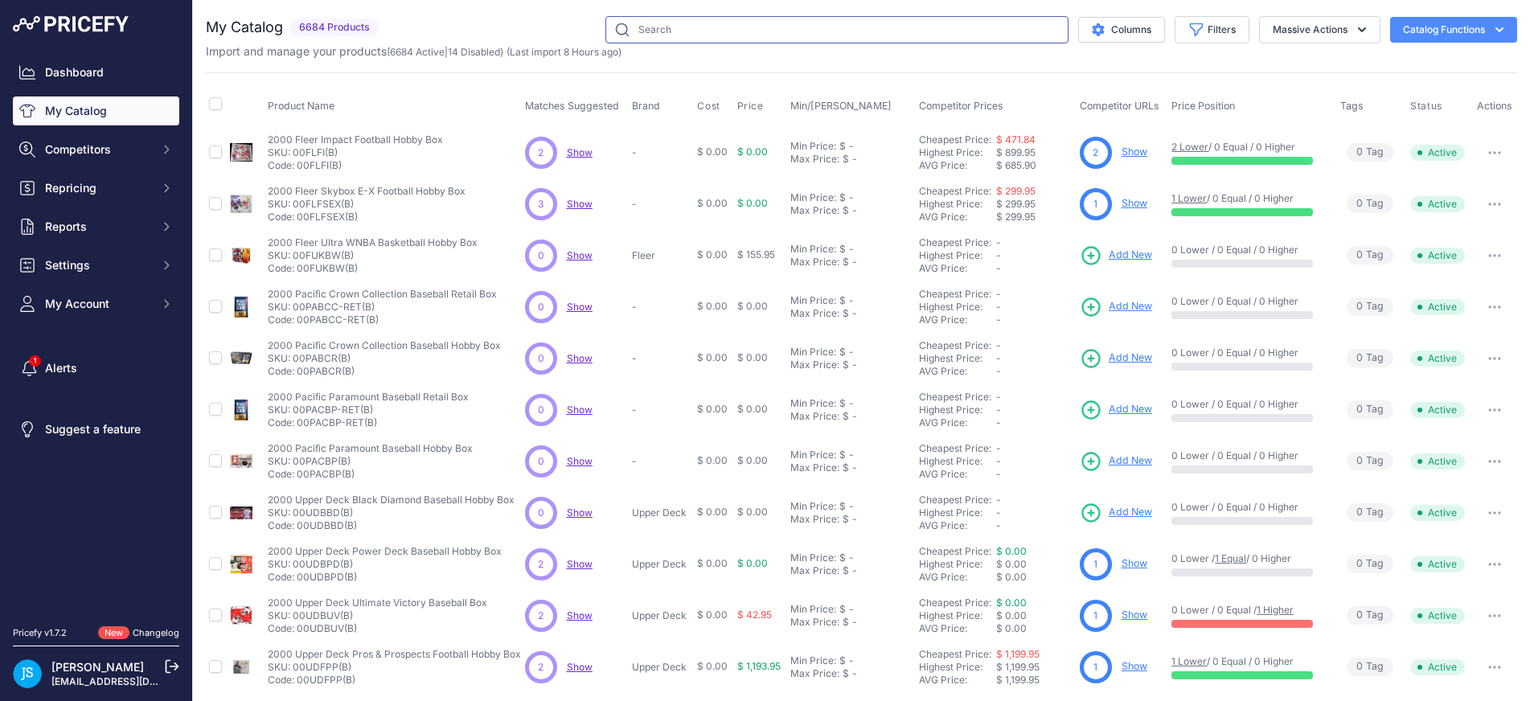
click at [817, 35] on input "text" at bounding box center [836, 29] width 463 height 27
paste input "2023/24 Panini Spectra Basketball Hobby Box"
type input "2023/24 Panini Spectra Basketball Hobby Box"
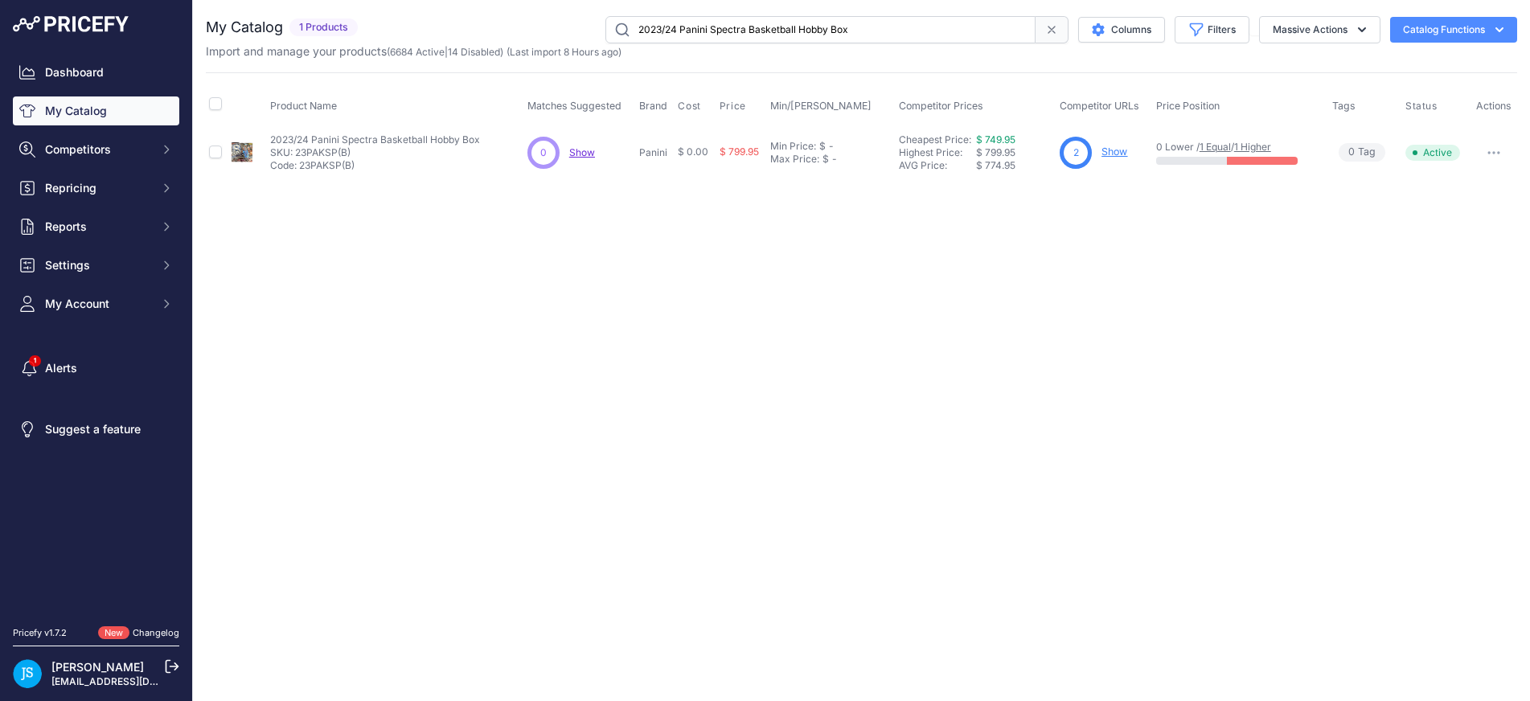
click at [1107, 150] on link "Show" at bounding box center [1114, 152] width 26 height 12
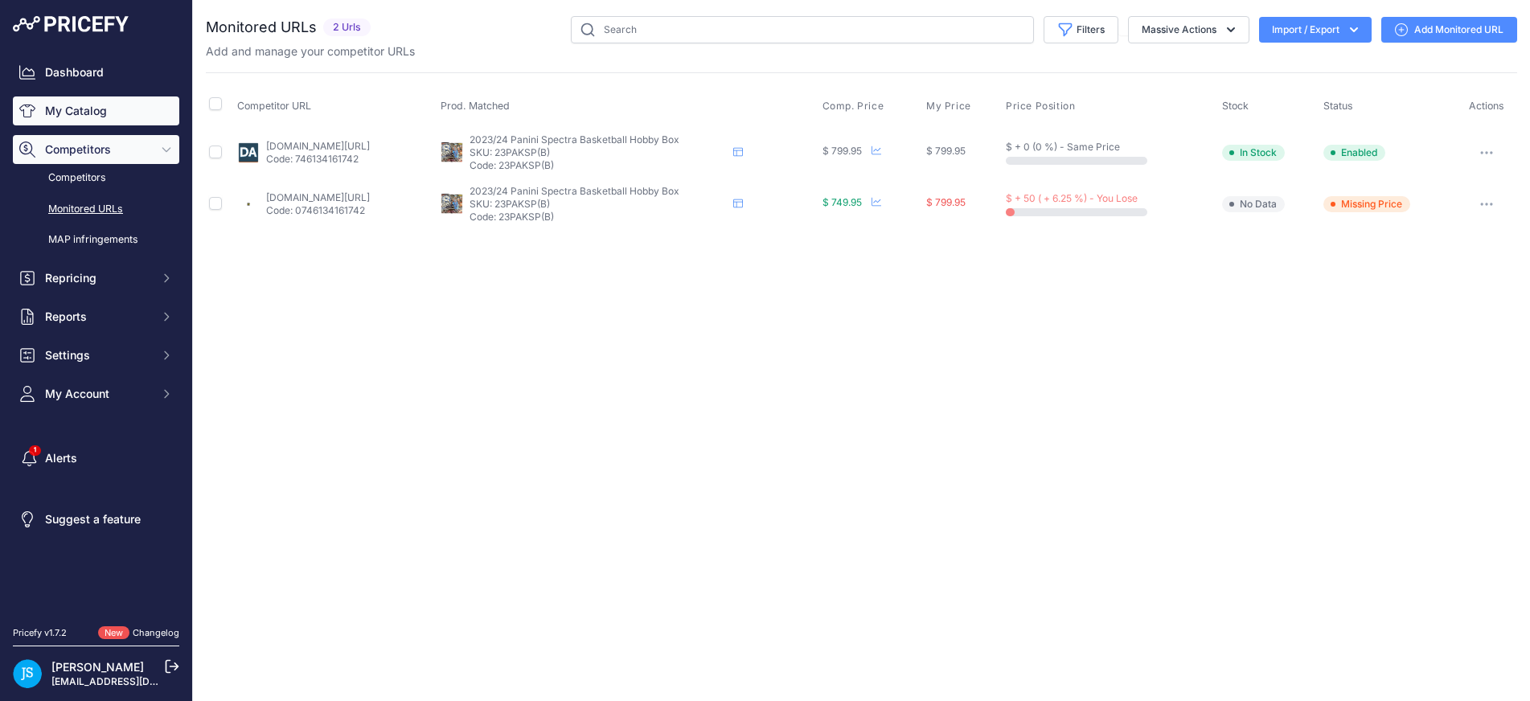
click at [125, 109] on link "My Catalog" at bounding box center [96, 110] width 166 height 29
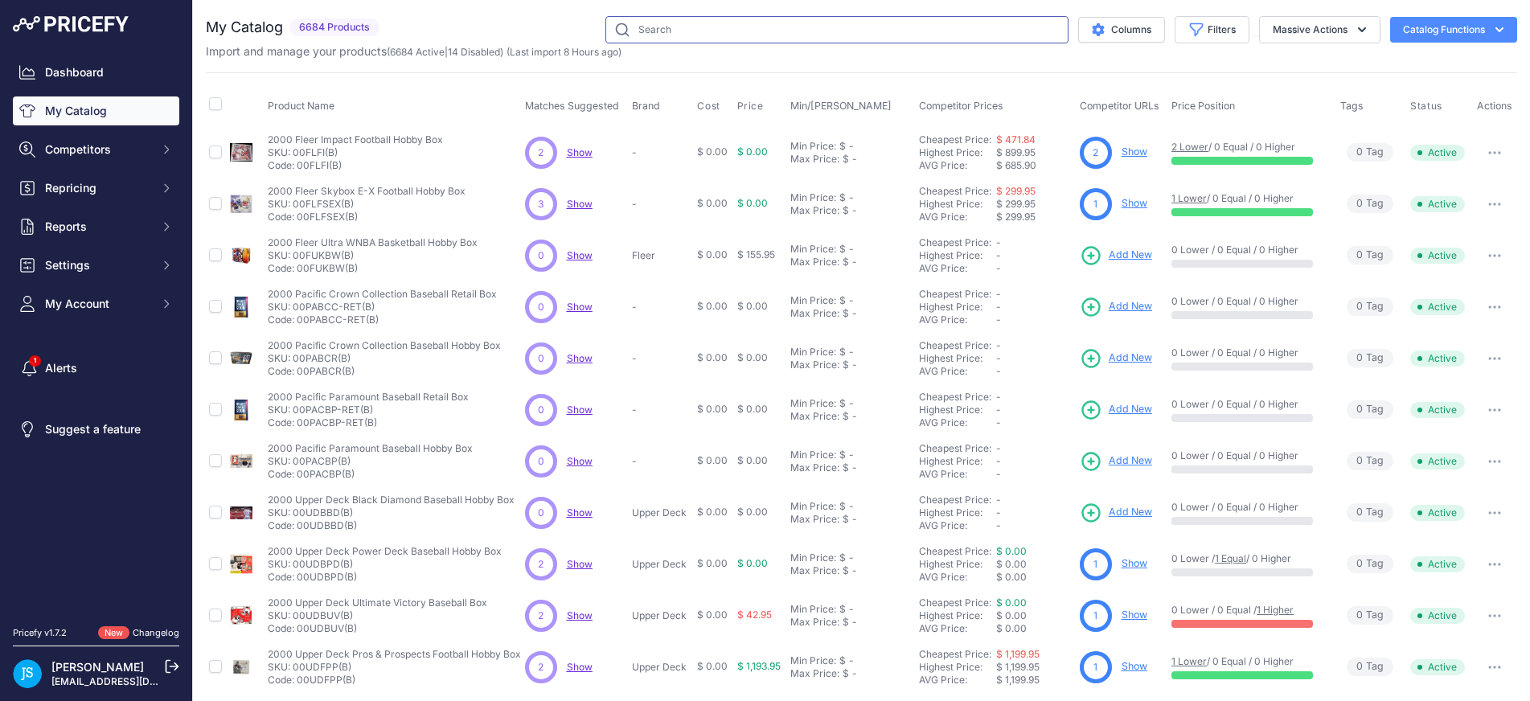
click at [694, 39] on input "text" at bounding box center [836, 29] width 463 height 27
paste input "2024 Topps Heritage Baseball Blaster Box"
type input "2024 Topps Heritage Baseball Blaster Box"
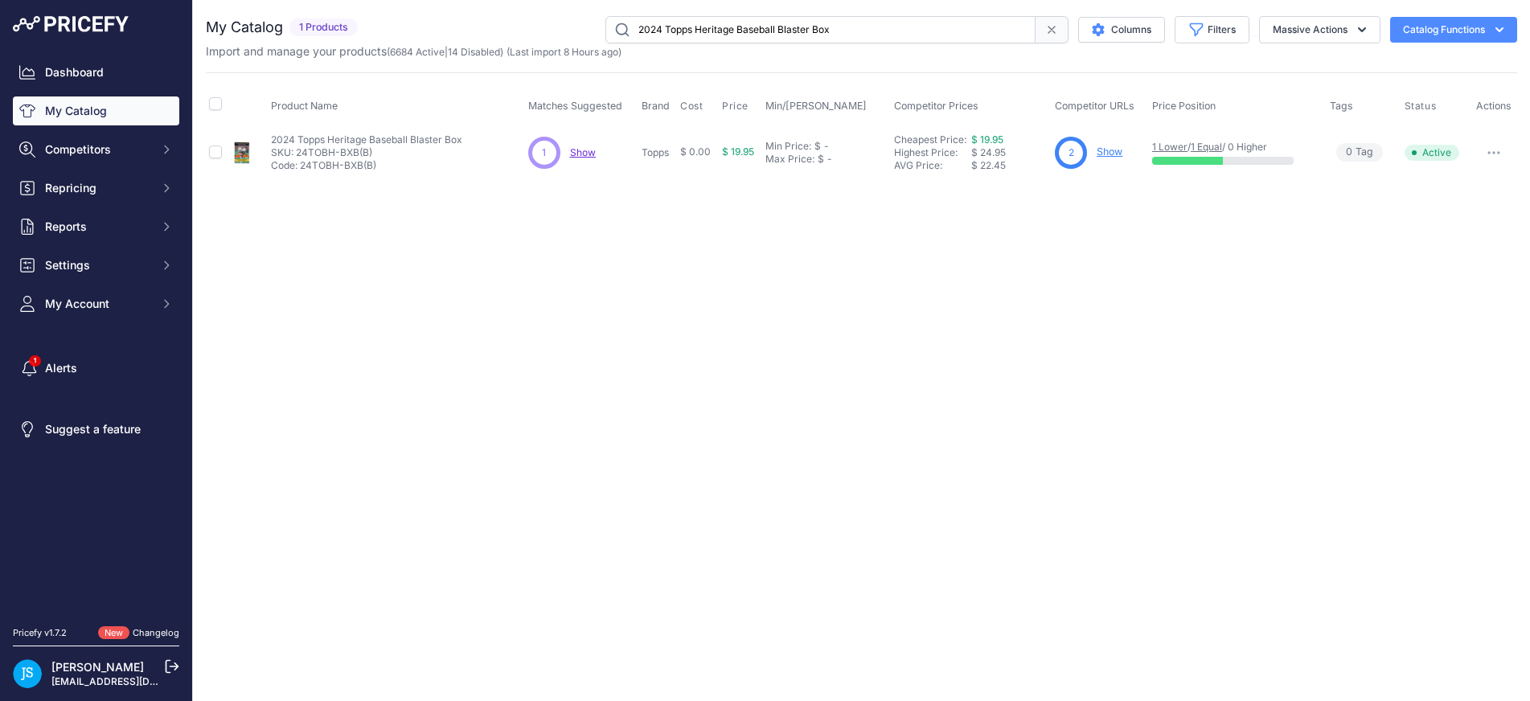
click at [1111, 149] on link "Show" at bounding box center [1110, 152] width 26 height 12
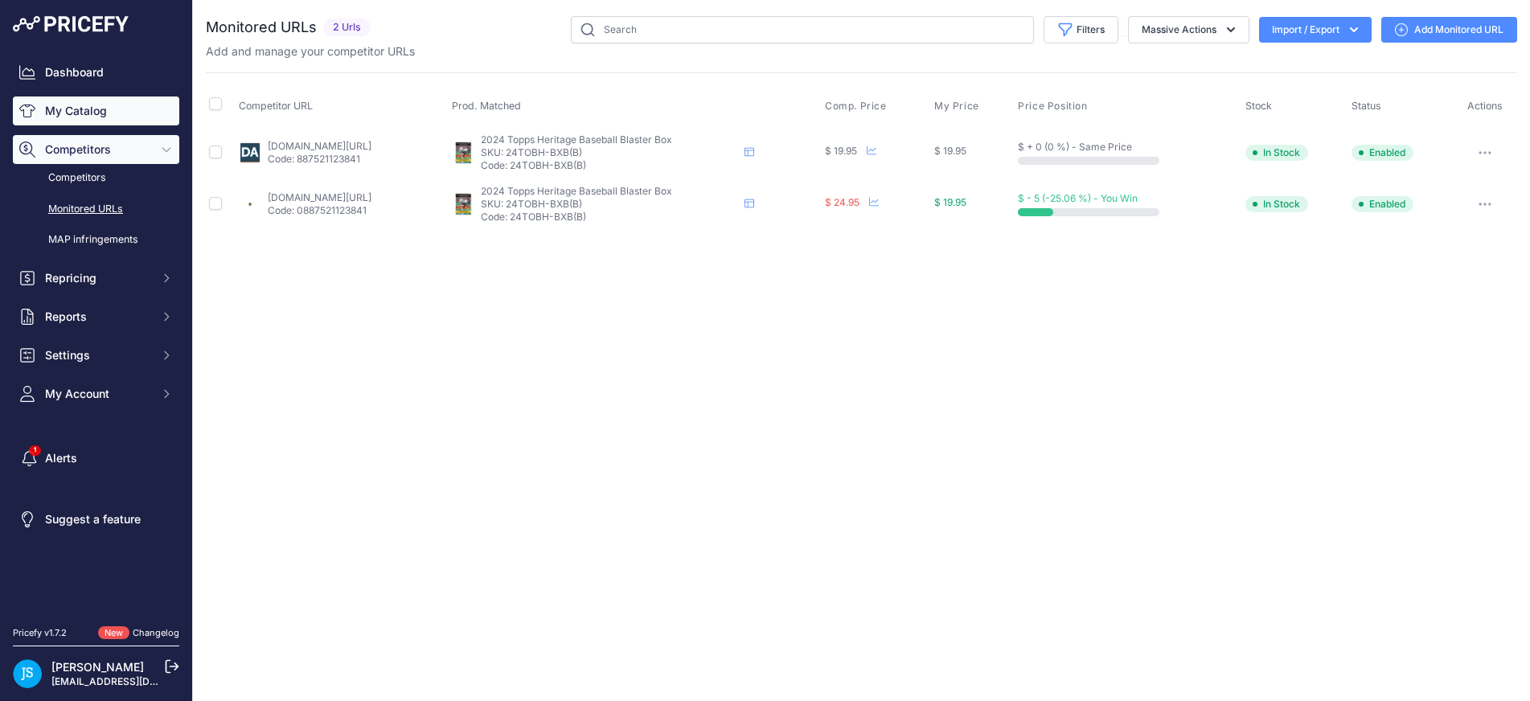
click at [84, 113] on link "My Catalog" at bounding box center [96, 110] width 166 height 29
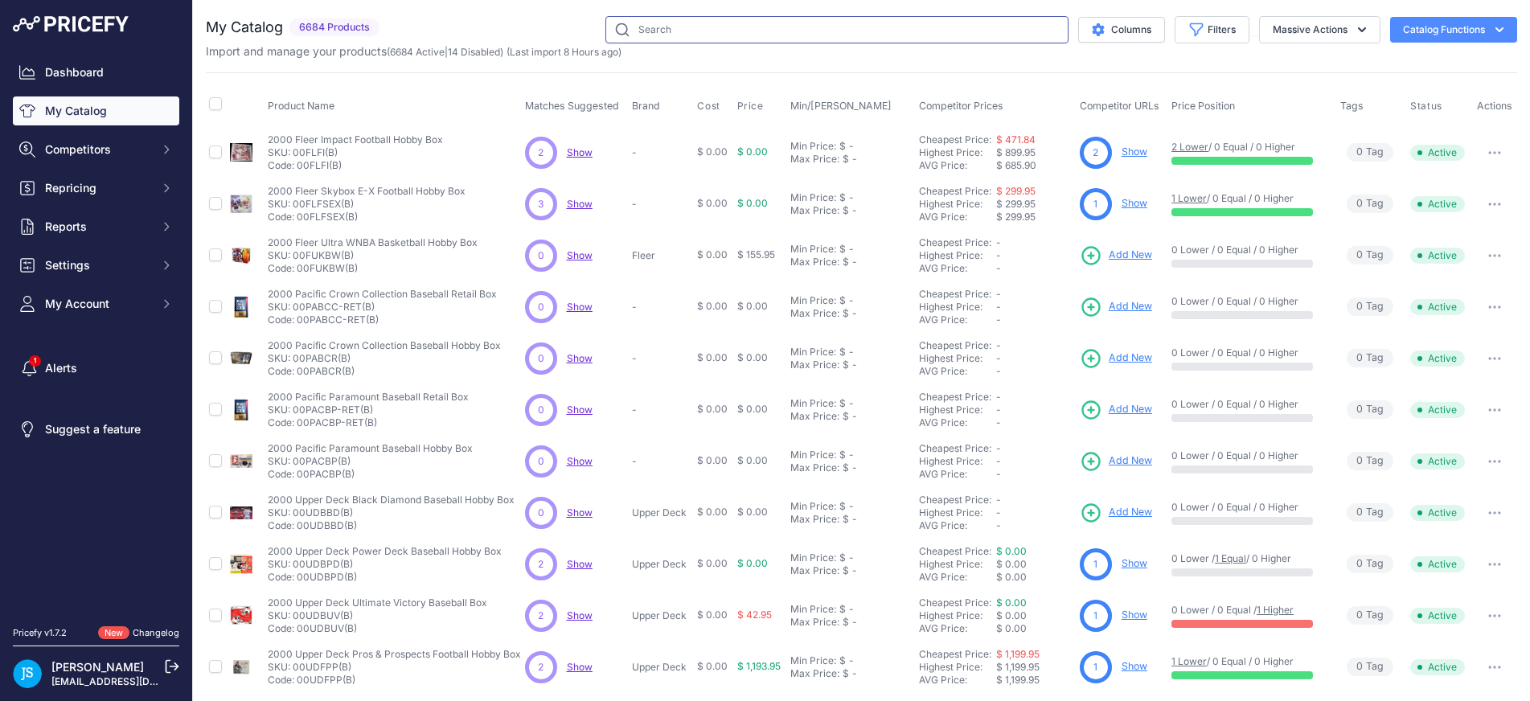
click at [654, 36] on input "text" at bounding box center [836, 29] width 463 height 27
paste input "2024 Topps Finest UFC Hobby Box"
type input "2024 Topps Finest UFC Hobby Box"
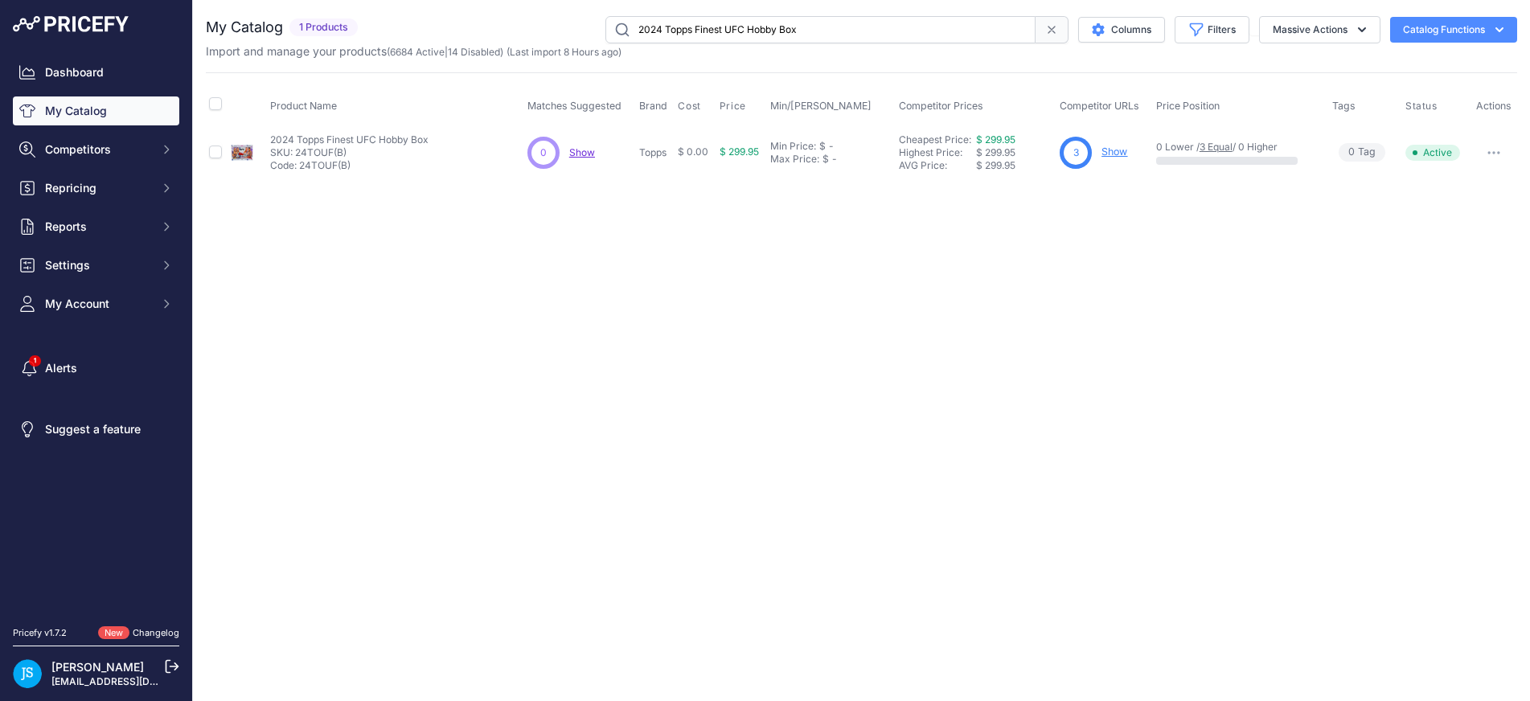
click at [1101, 150] on link "Show" at bounding box center [1114, 152] width 26 height 12
